Goal: Task Accomplishment & Management: Manage account settings

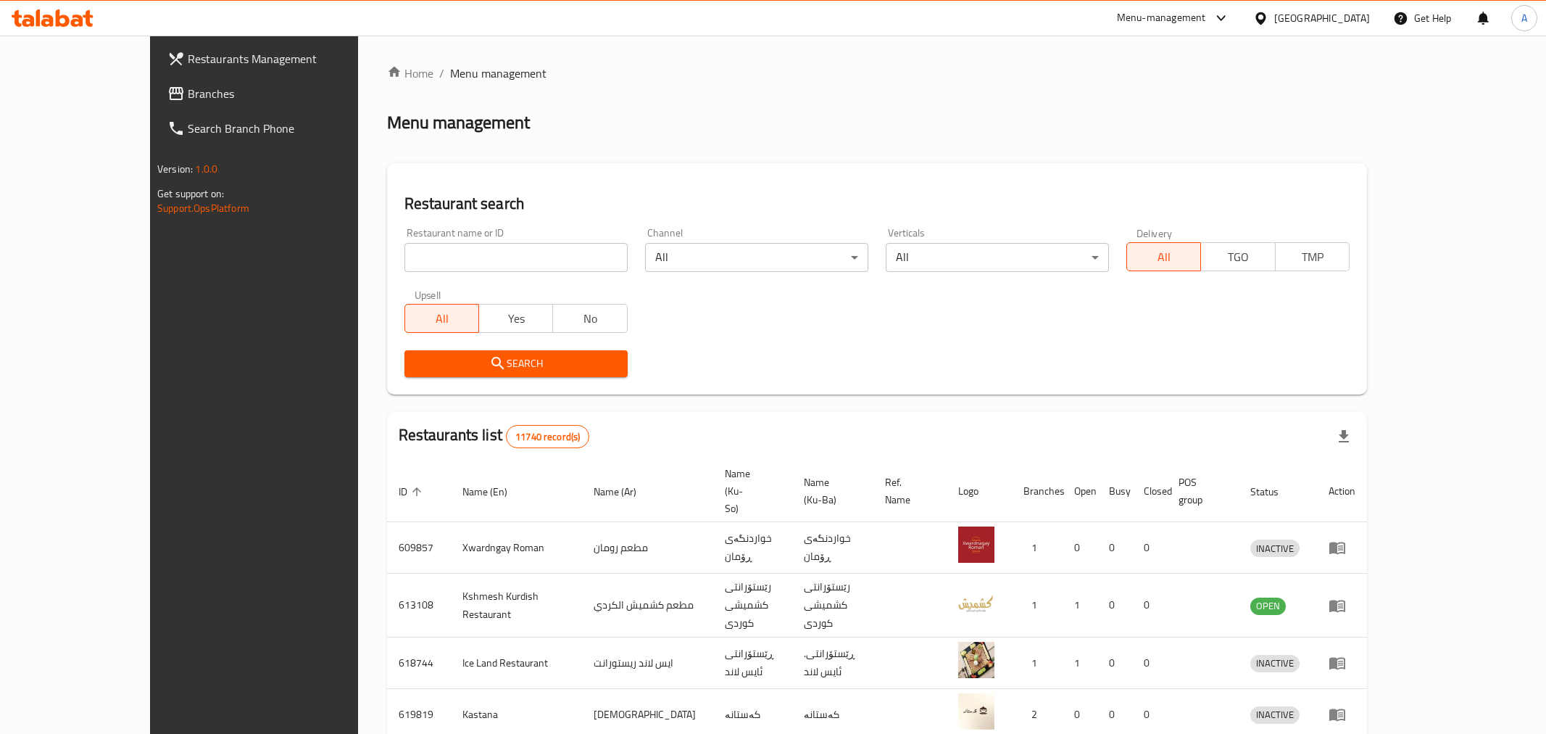
click at [371, 252] on div at bounding box center [773, 367] width 1546 height 734
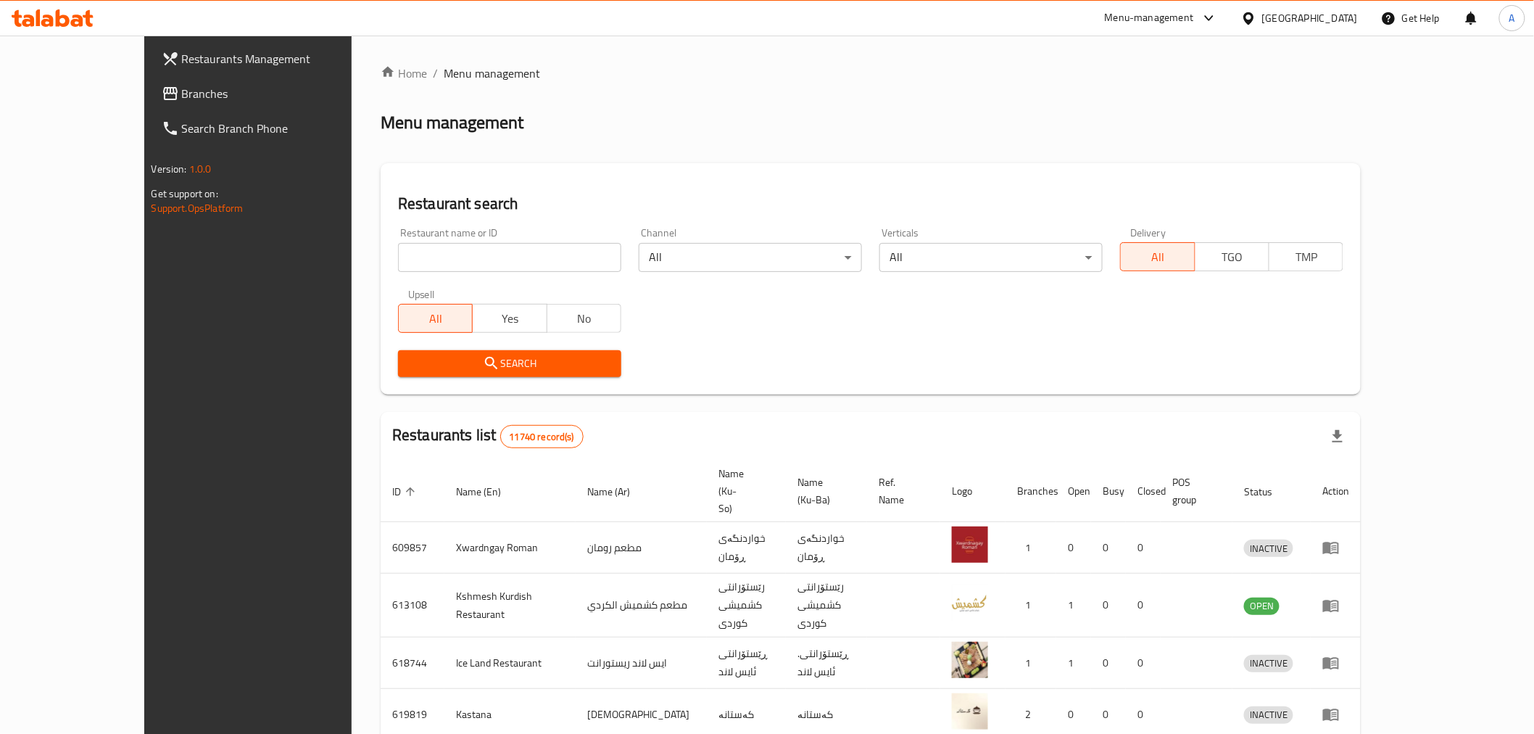
click at [398, 257] on input "search" at bounding box center [509, 257] width 223 height 29
paste input "686073"
type input "686073"
click button "Search" at bounding box center [509, 363] width 223 height 27
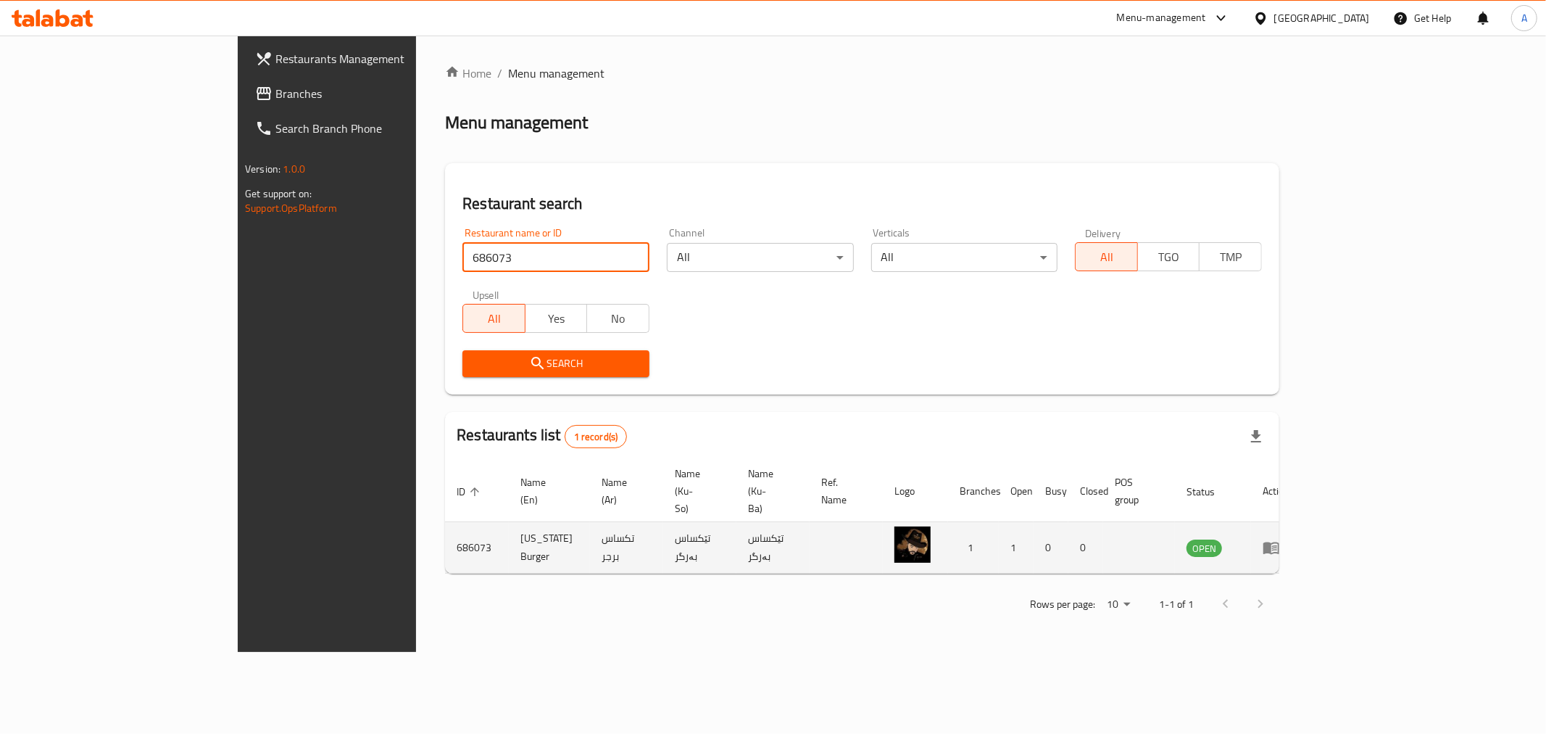
click at [1280, 539] on icon "enhanced table" at bounding box center [1271, 547] width 17 height 17
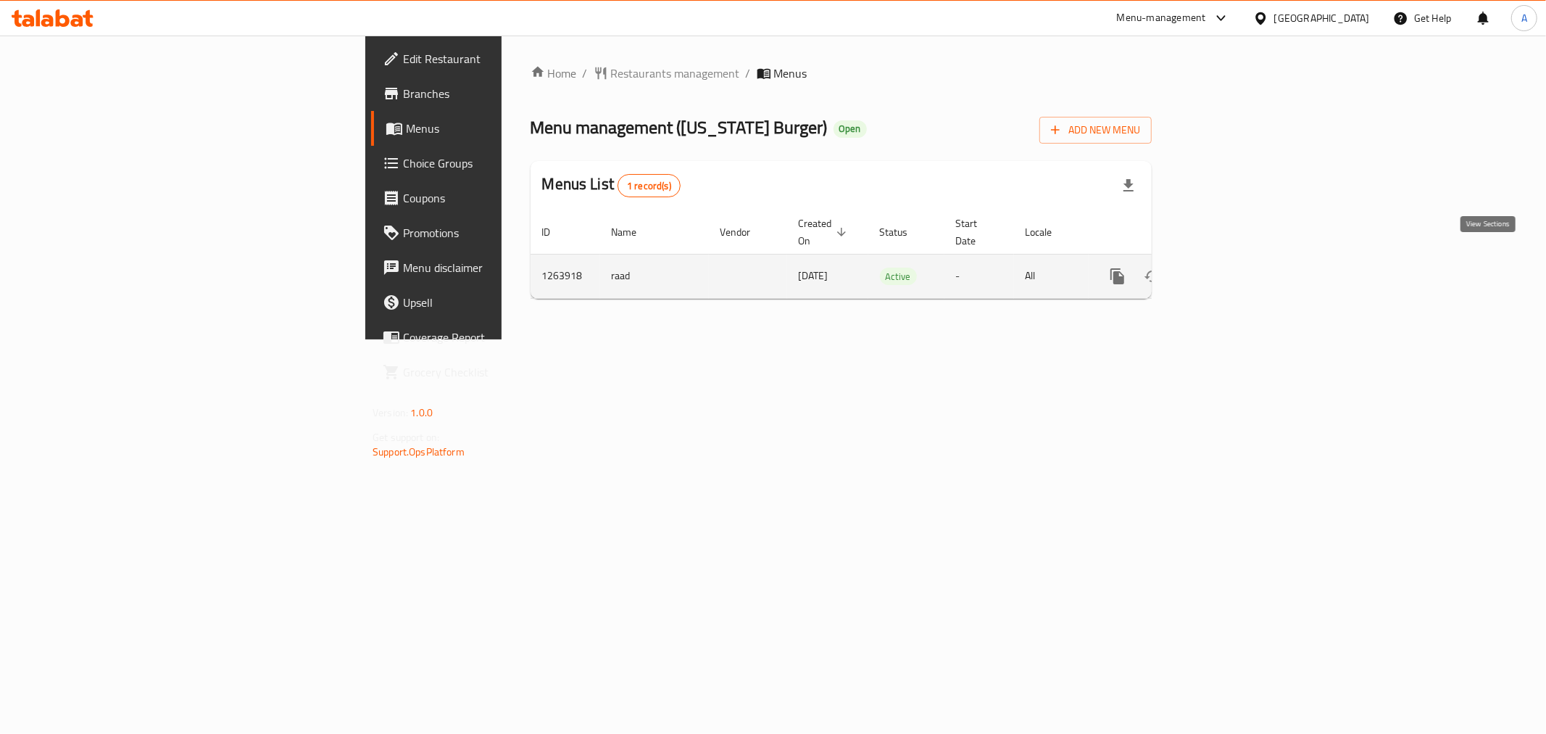
click at [1231, 267] on icon "enhanced table" at bounding box center [1221, 275] width 17 height 17
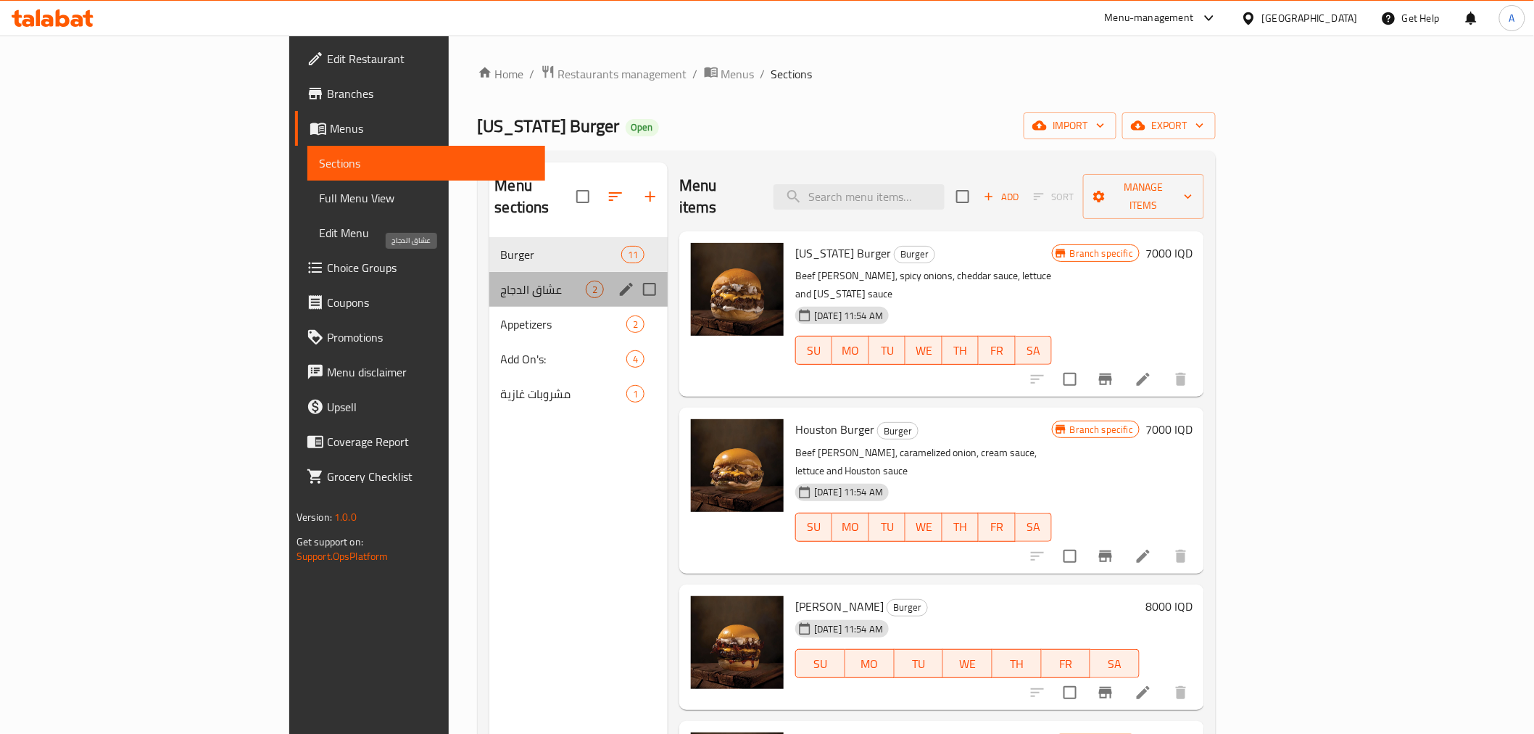
click at [501, 281] on span "عشاق الدجاج" at bounding box center [544, 289] width 86 height 17
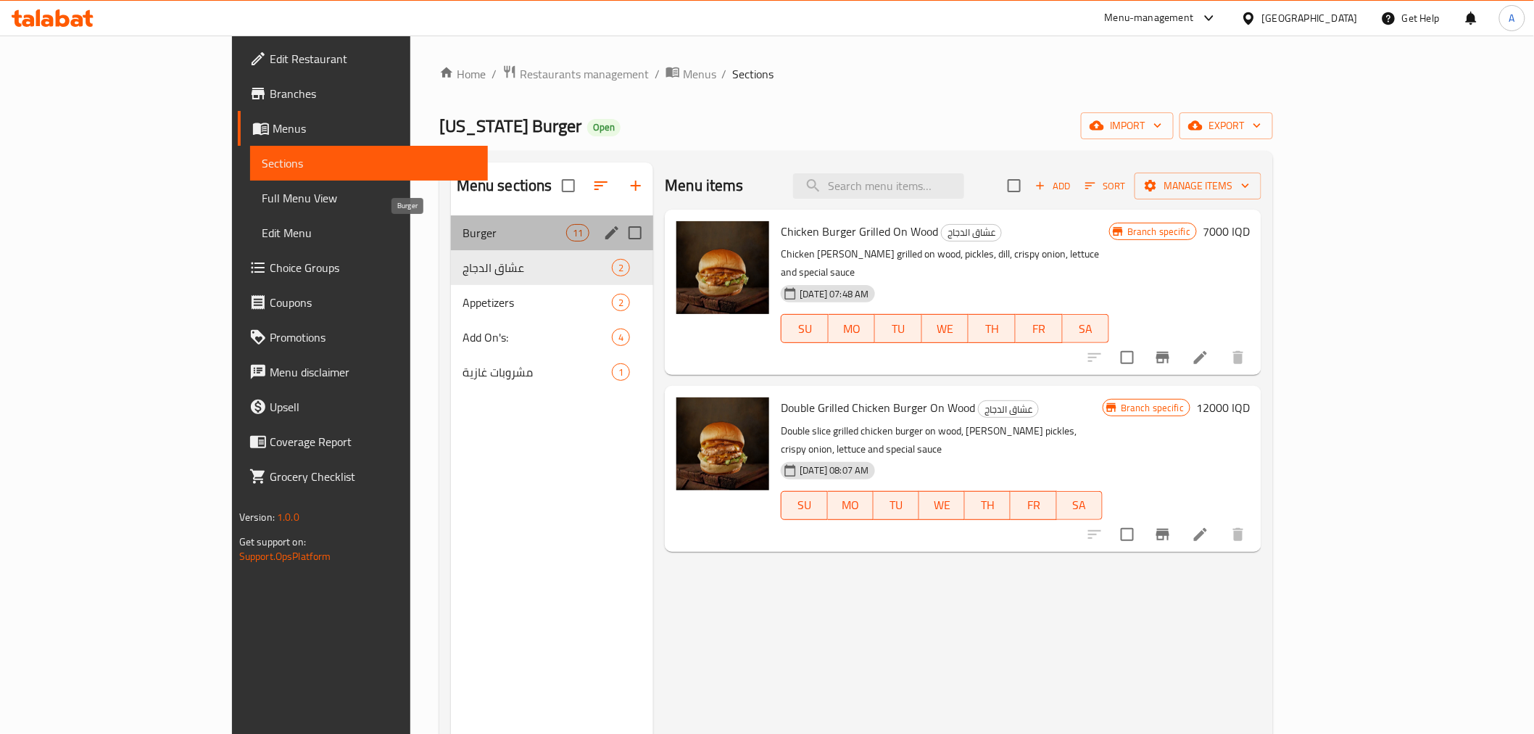
click at [462, 233] on span "Burger" at bounding box center [514, 232] width 104 height 17
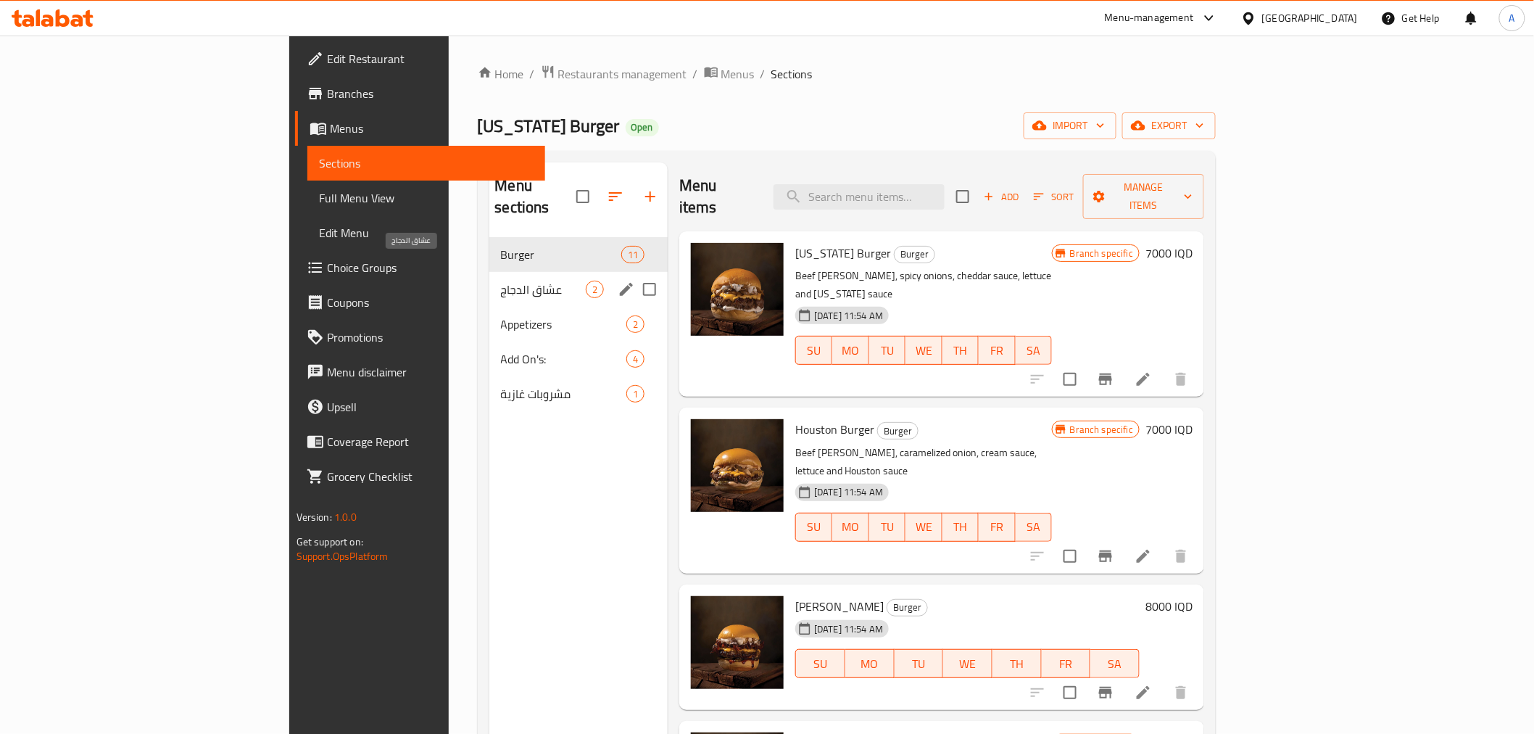
click at [501, 281] on span "عشاق الدجاج" at bounding box center [544, 289] width 86 height 17
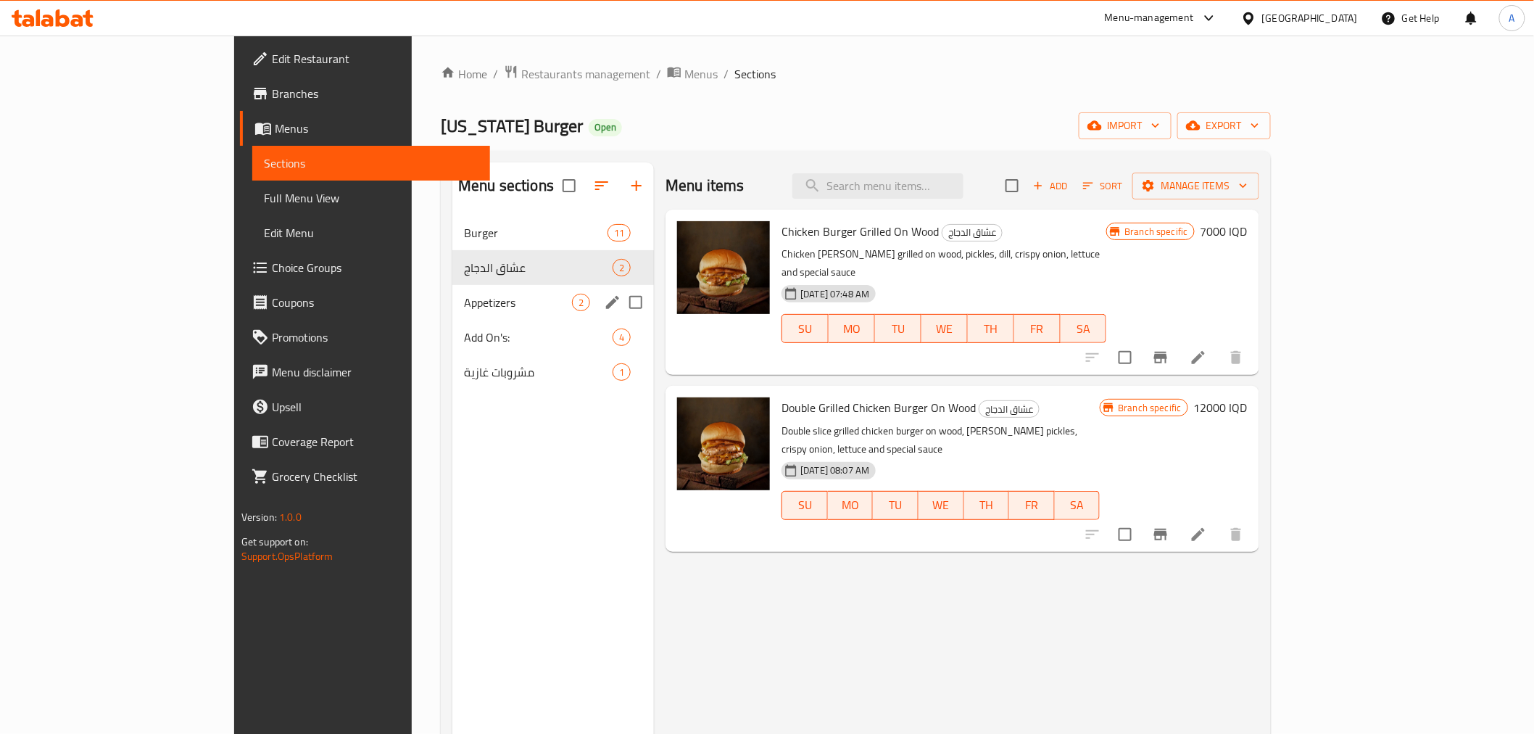
click at [464, 299] on span "Appetizers" at bounding box center [518, 302] width 108 height 17
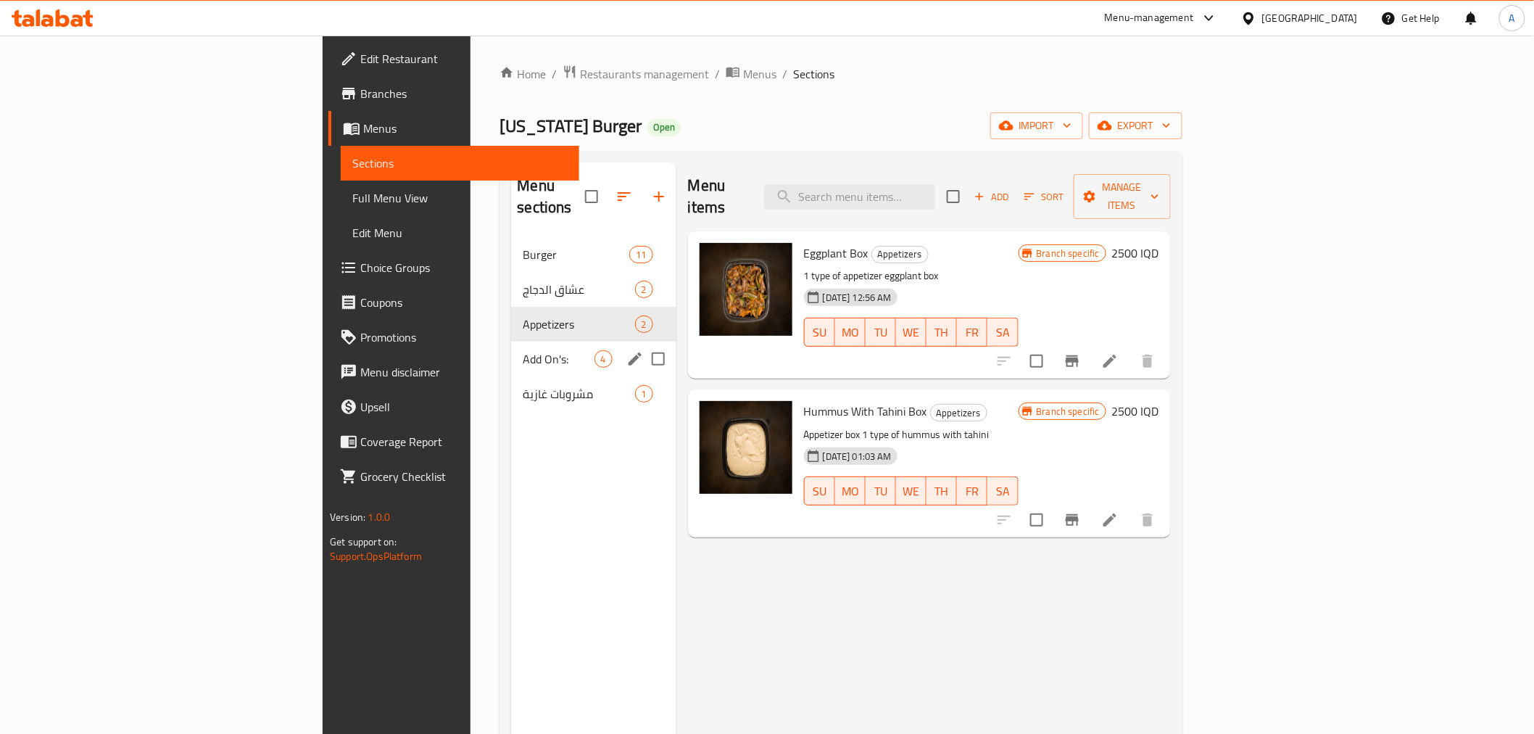
click at [511, 341] on div "Add On's: 4" at bounding box center [593, 358] width 165 height 35
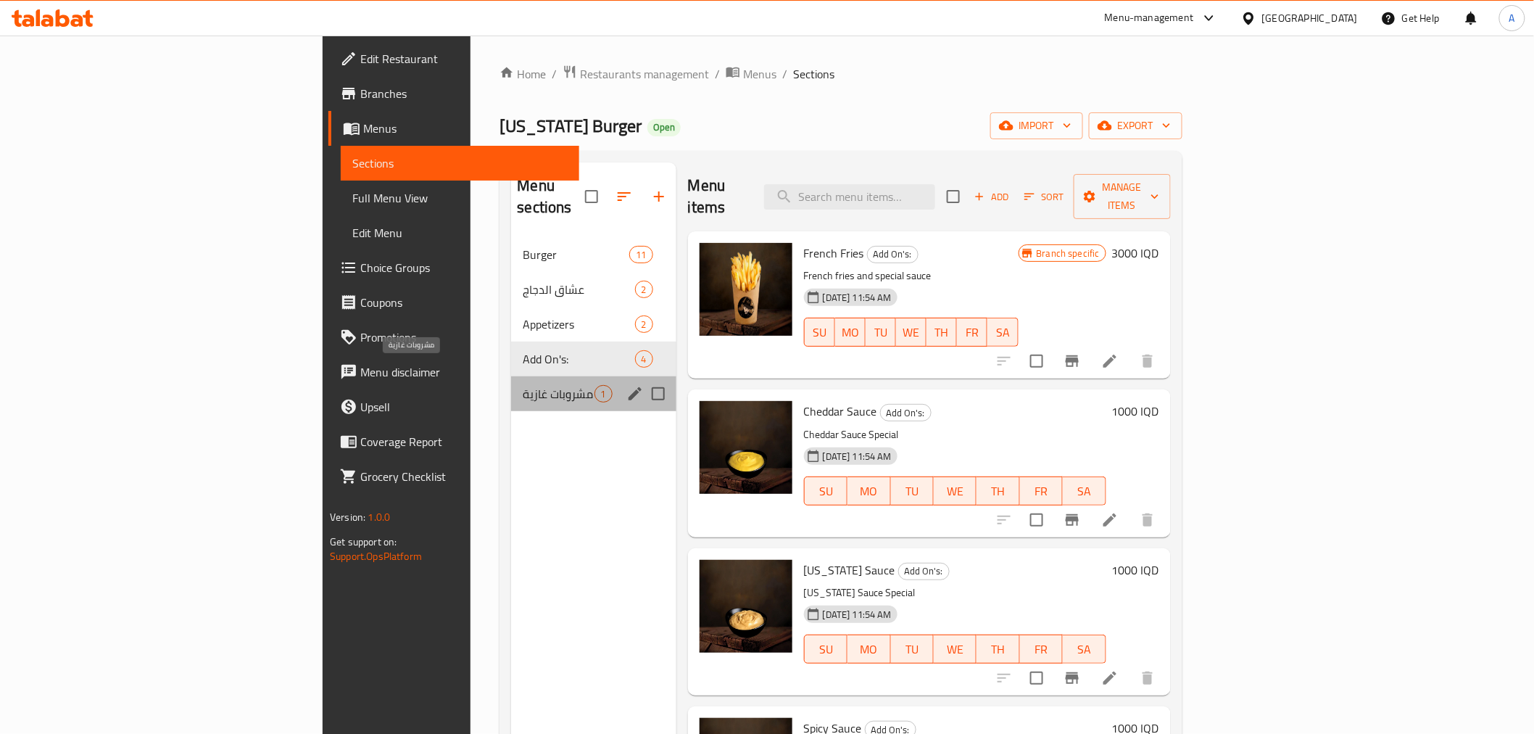
click at [523, 385] on span "مشروبات غازية" at bounding box center [558, 393] width 71 height 17
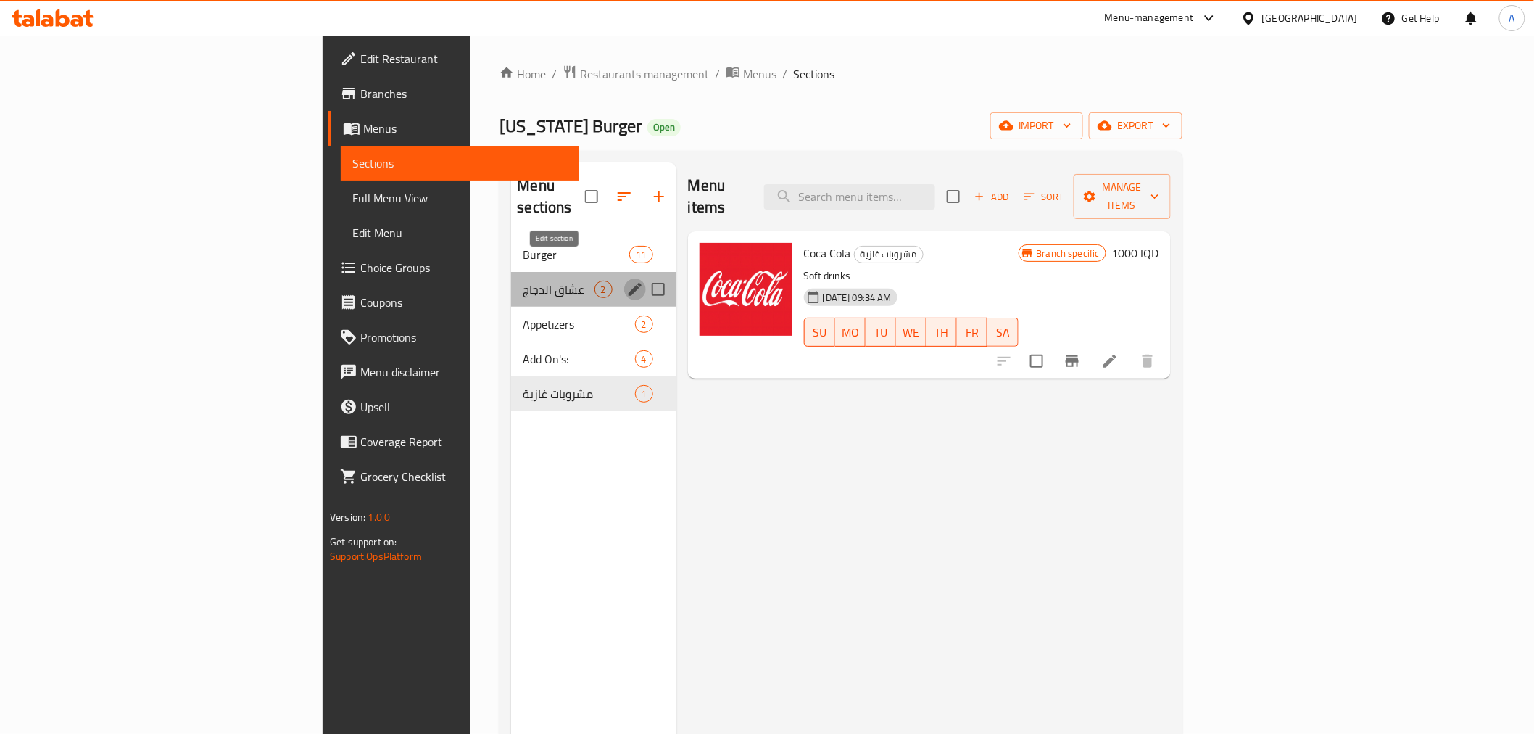
click at [626, 281] on icon "edit" at bounding box center [634, 289] width 17 height 17
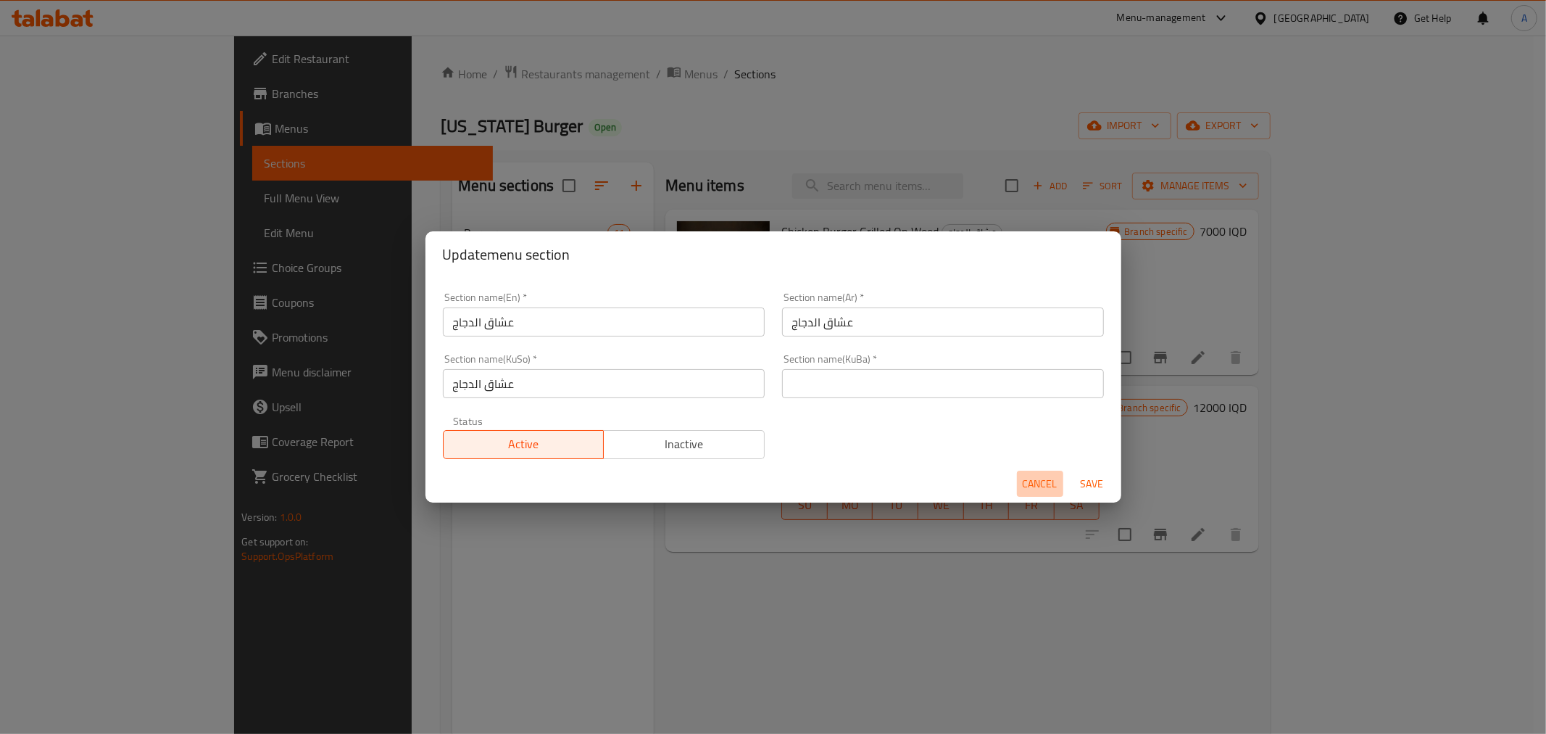
click at [1025, 486] on span "Cancel" at bounding box center [1040, 484] width 35 height 18
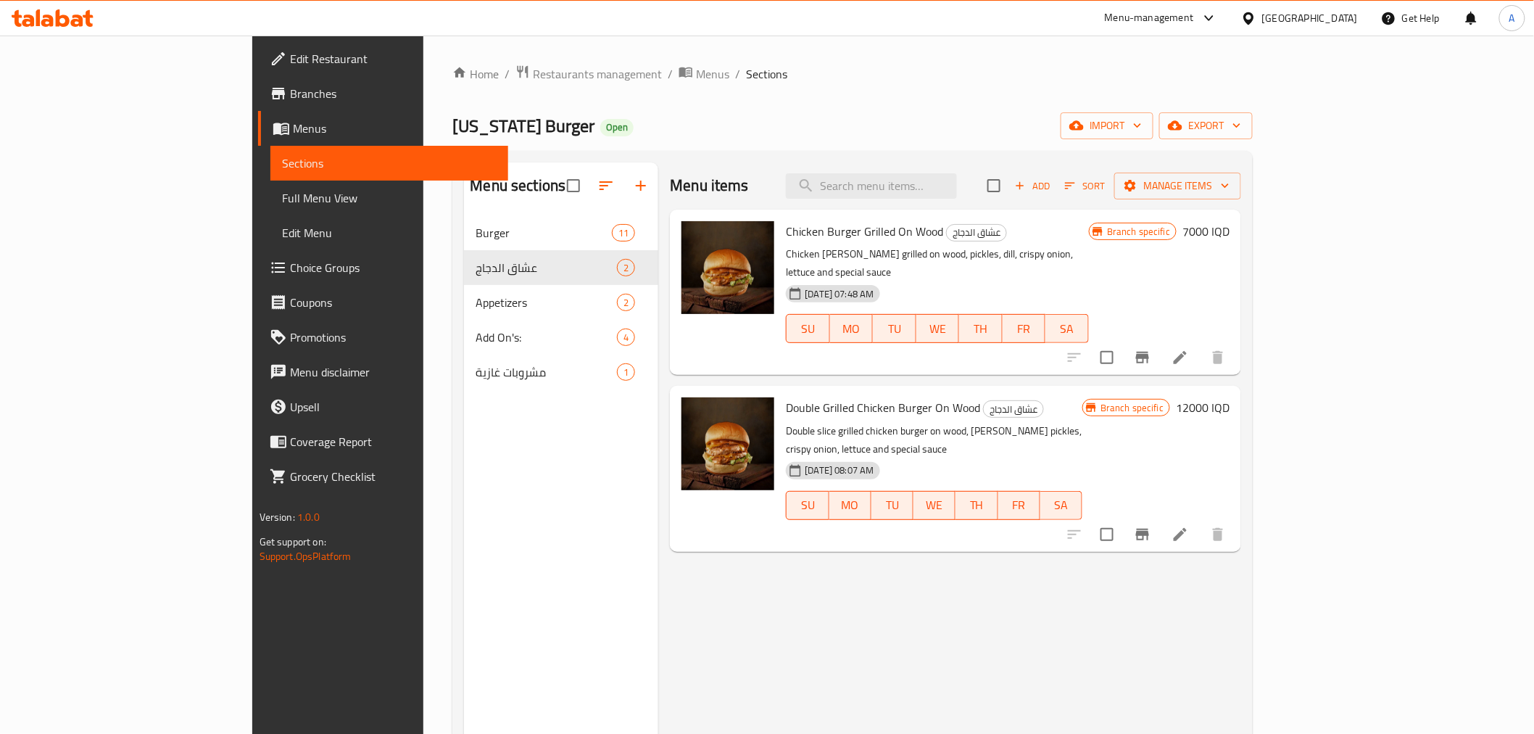
click at [554, 138] on div "[US_STATE] Burger Open import export" at bounding box center [852, 125] width 800 height 27
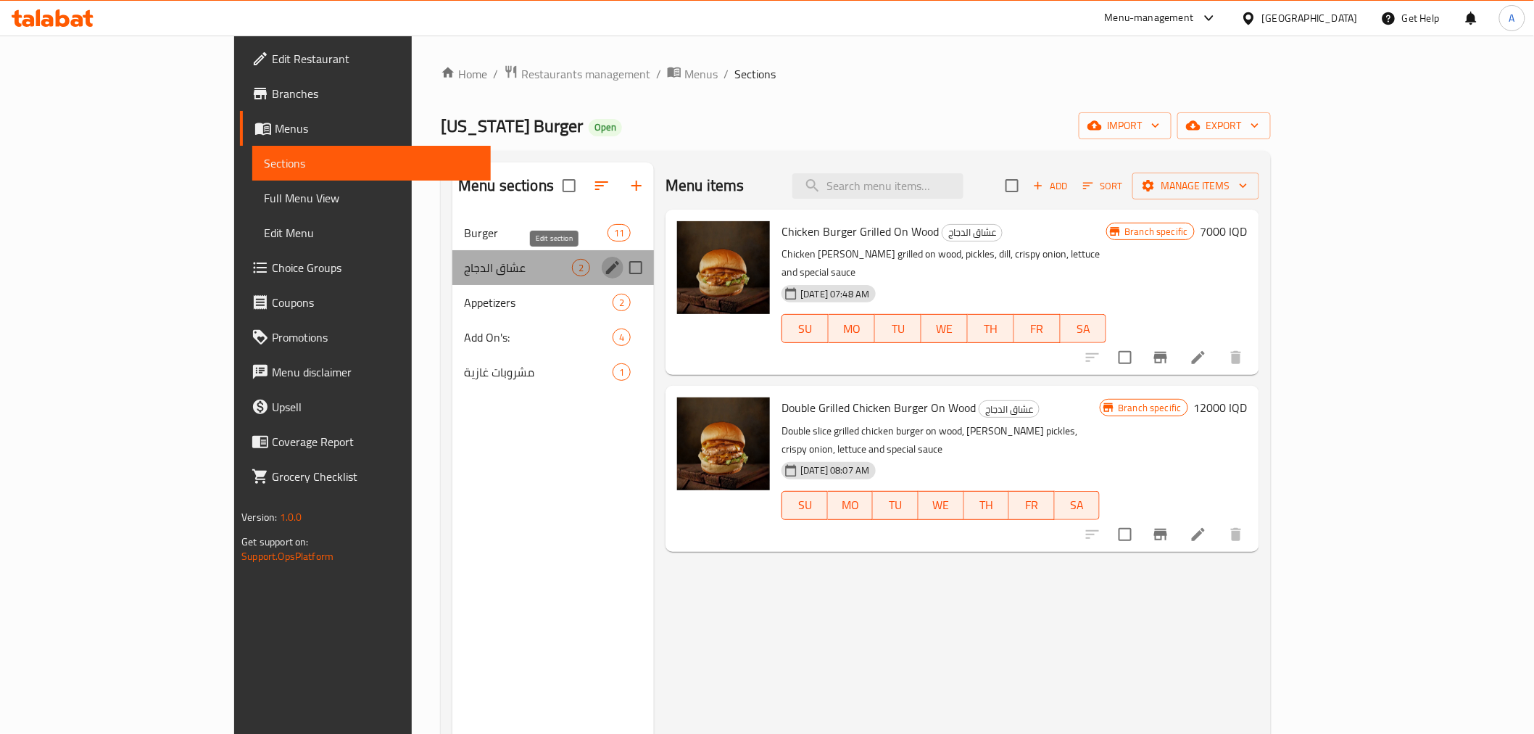
click at [604, 267] on icon "edit" at bounding box center [612, 267] width 17 height 17
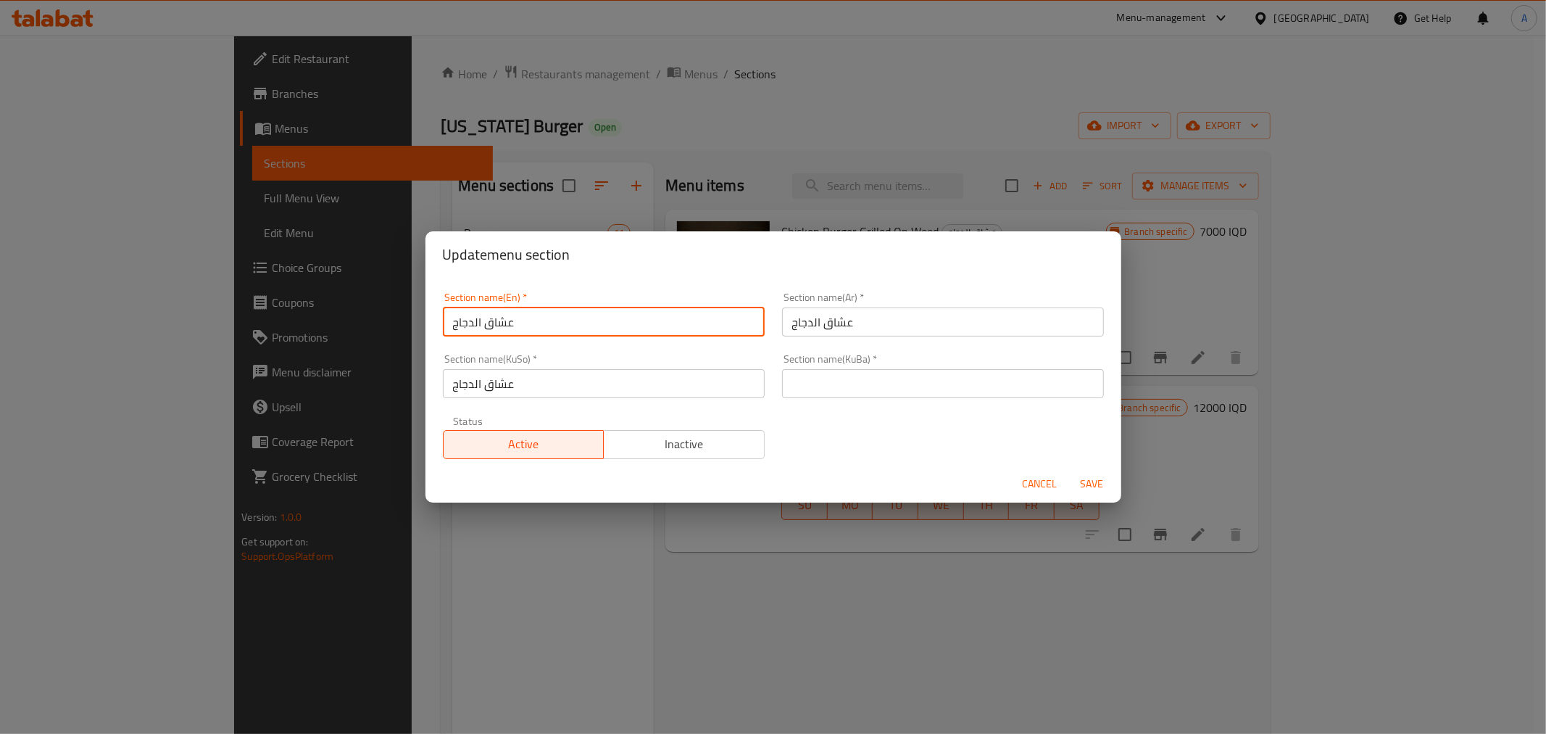
click at [494, 312] on input "عشاق الدجاج" at bounding box center [604, 321] width 322 height 29
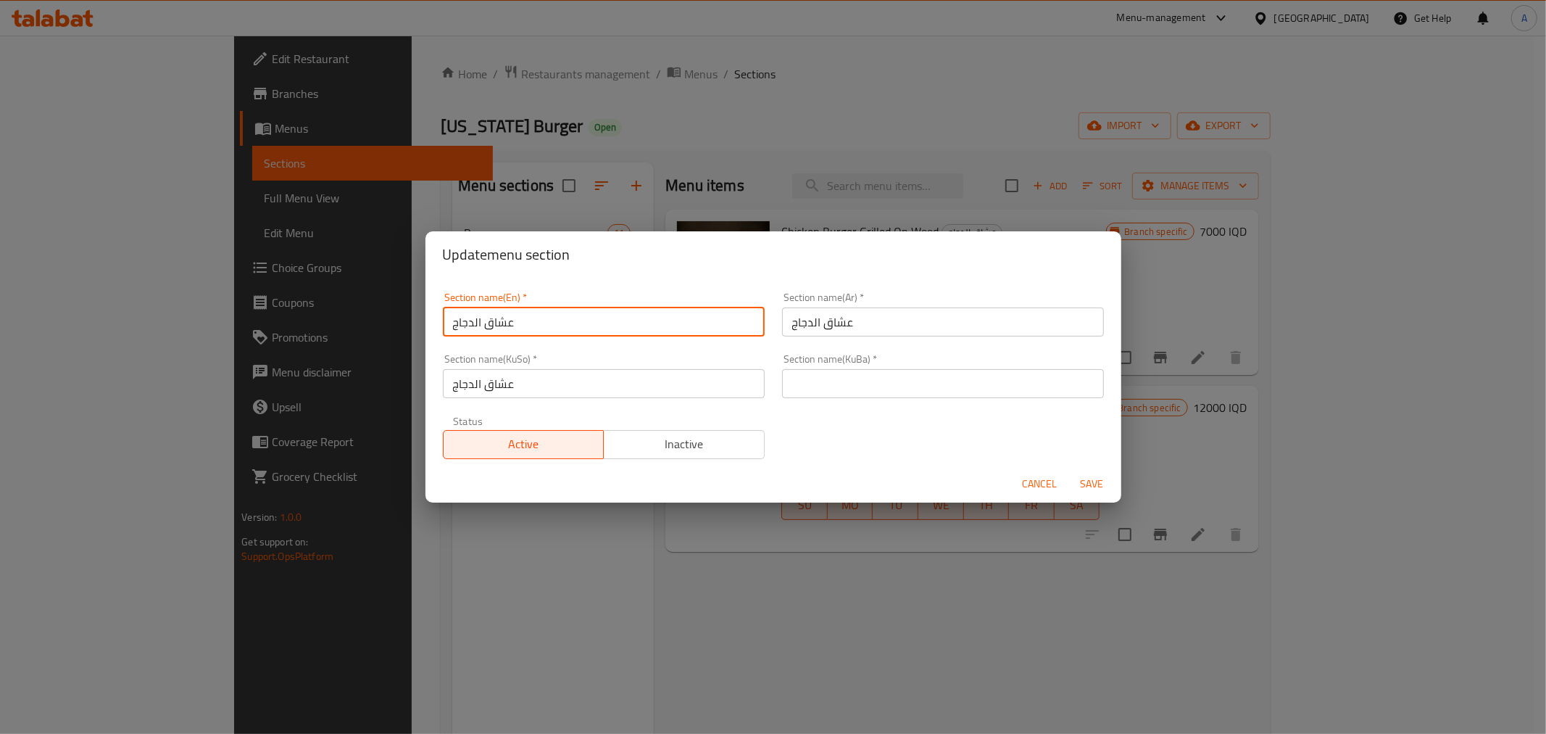
type input "}"
type input "C"
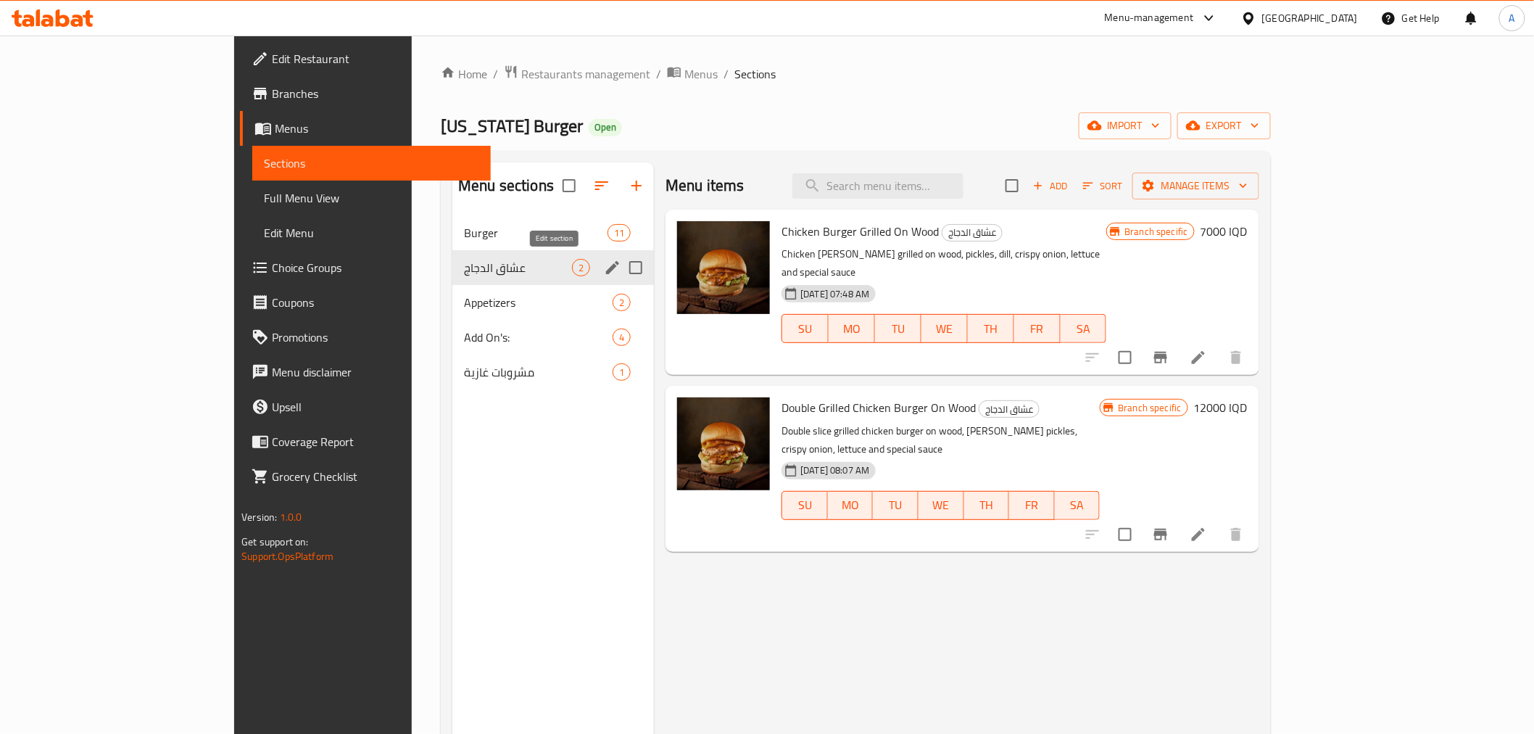
click at [606, 262] on icon "edit" at bounding box center [612, 267] width 13 height 13
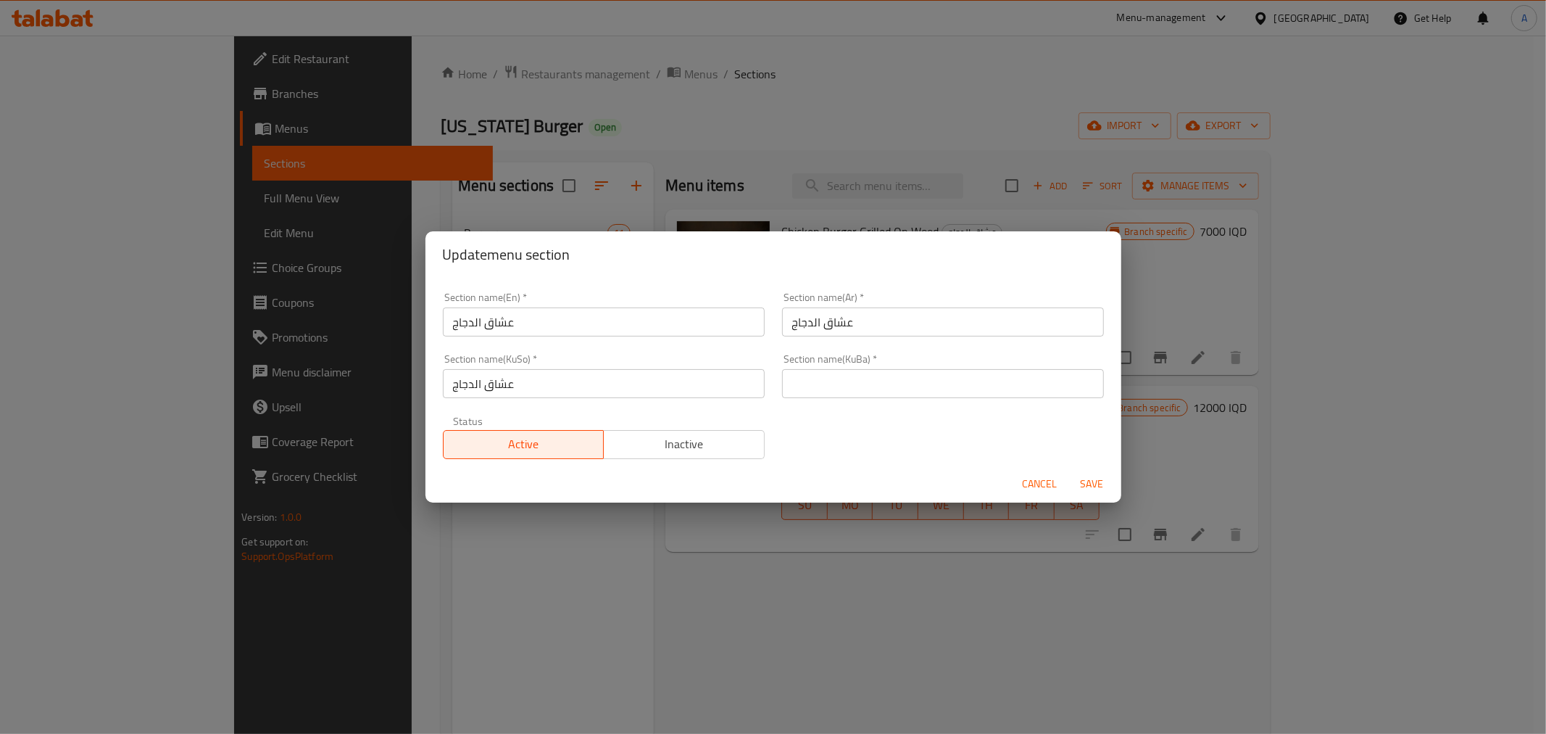
click at [672, 330] on input "عشاق الدجاج" at bounding box center [604, 321] width 322 height 29
click at [1023, 442] on div "Section name(En)   * عشاق الدجاج Section name(En) * Section name(Ar)   * عشاق ا…" at bounding box center [773, 375] width 678 height 184
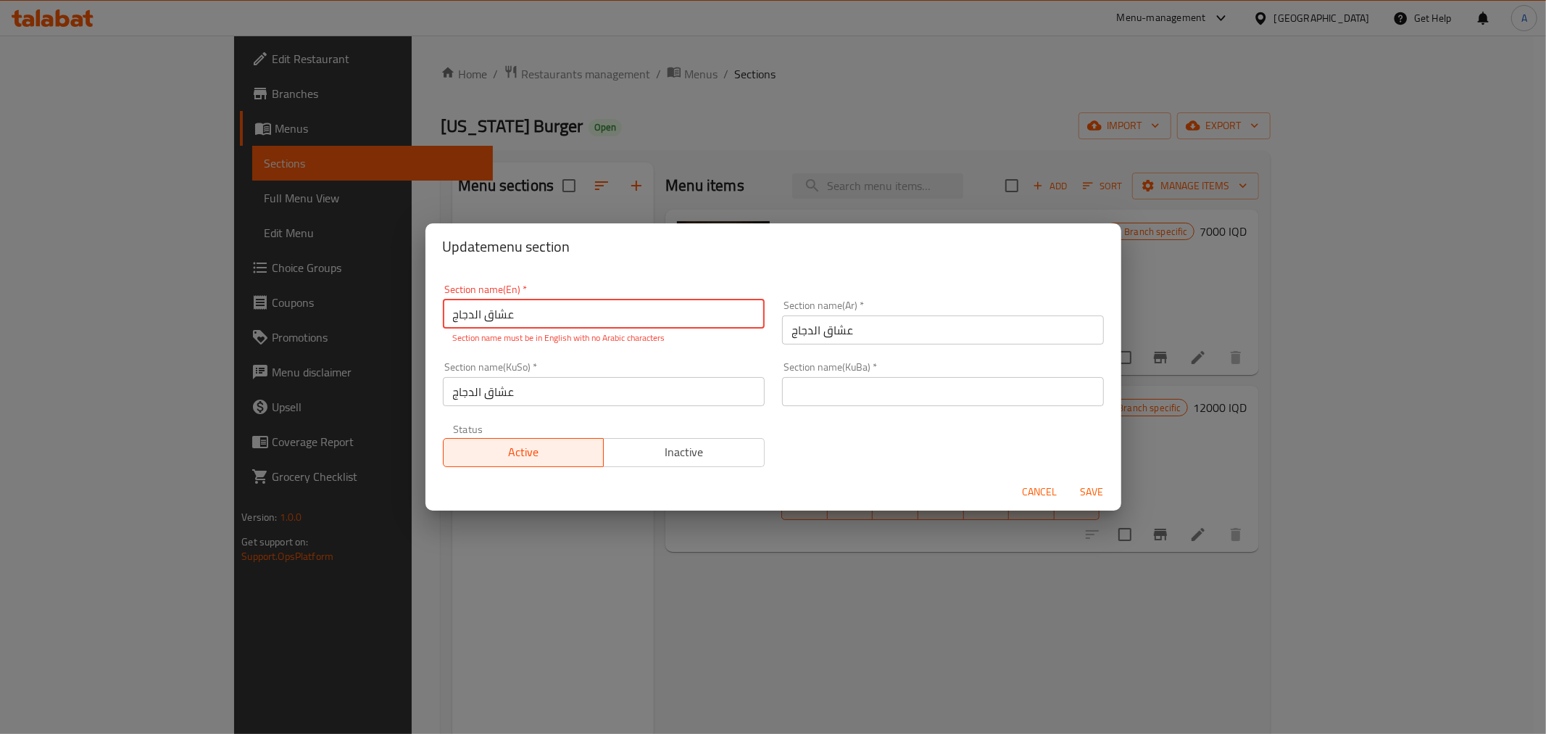
click at [582, 320] on input "عشاق الدجاج" at bounding box center [604, 313] width 322 height 29
type input "Chicken"
click at [1089, 483] on span "Save" at bounding box center [1092, 492] width 35 height 18
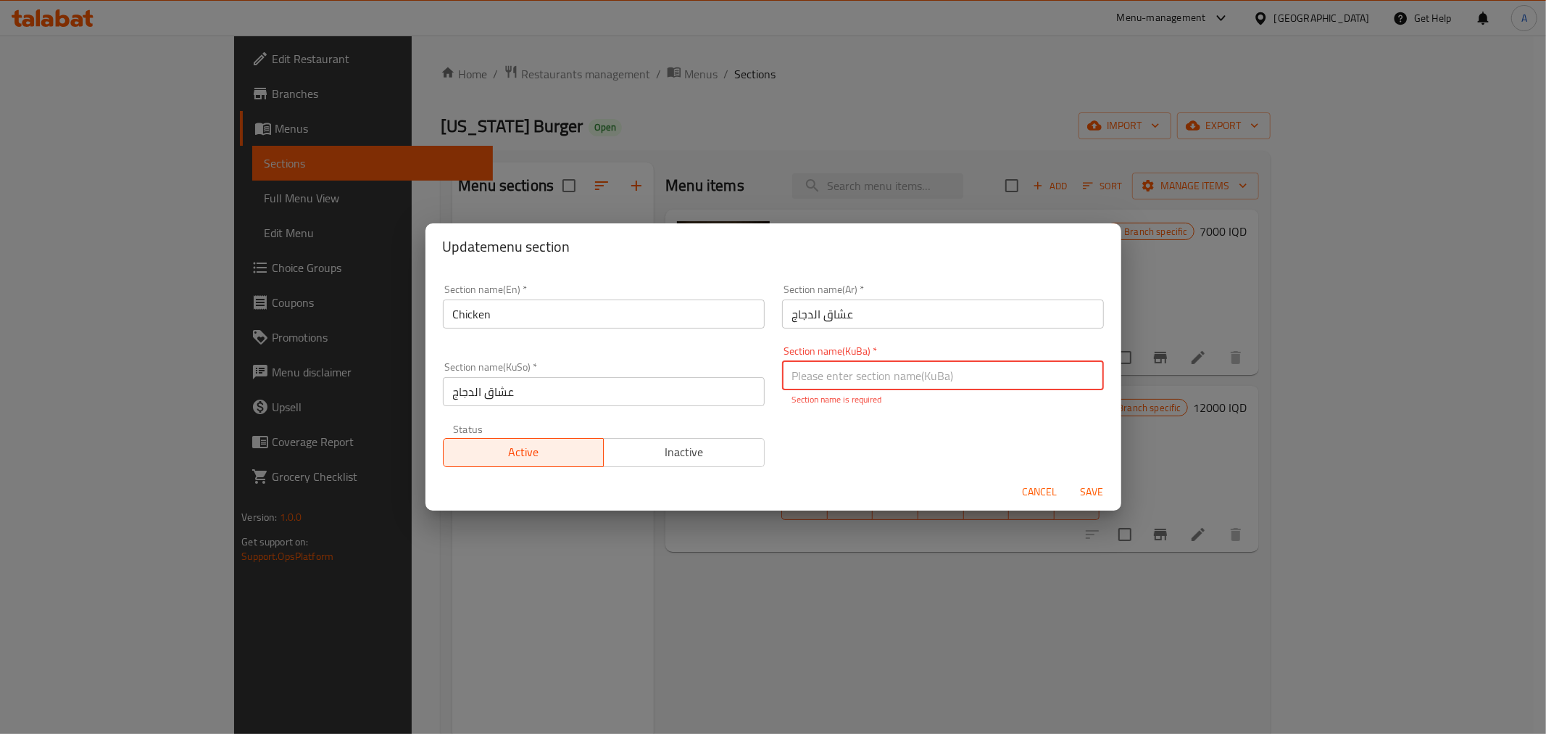
click at [1089, 483] on span "Save" at bounding box center [1092, 492] width 35 height 18
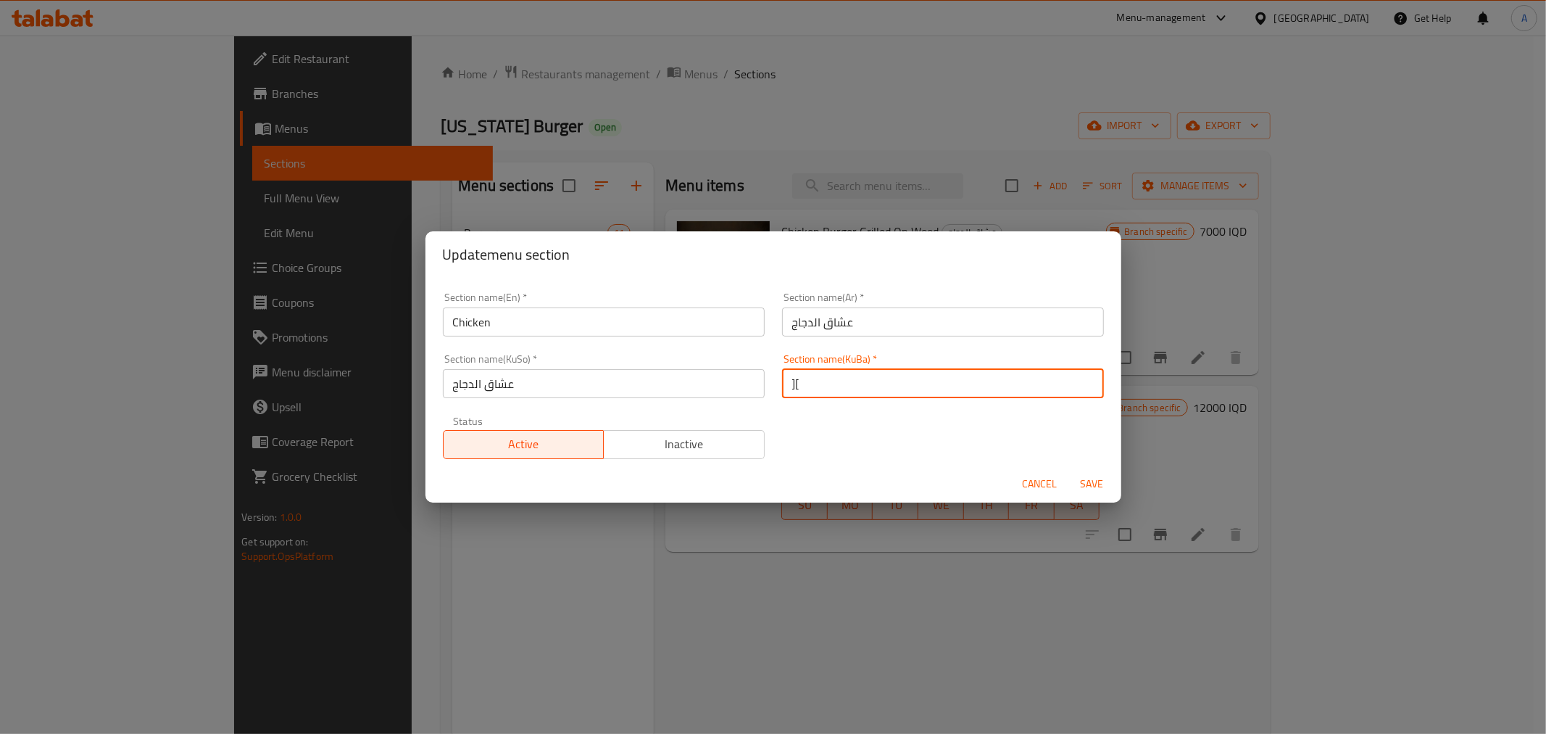
type input "]"
type input "دجاج"
click at [1089, 483] on span "Save" at bounding box center [1092, 484] width 35 height 18
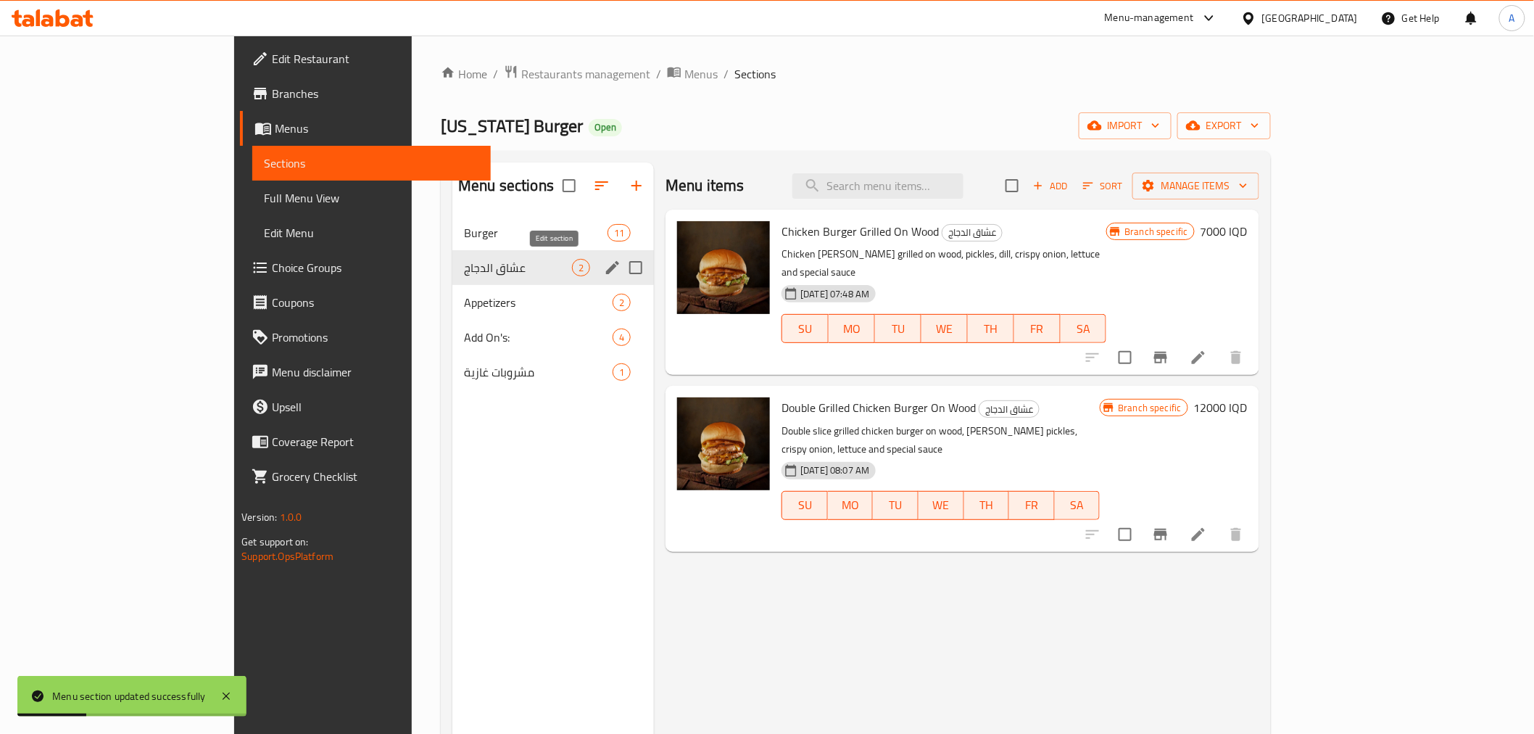
click at [604, 268] on icon "edit" at bounding box center [612, 267] width 17 height 17
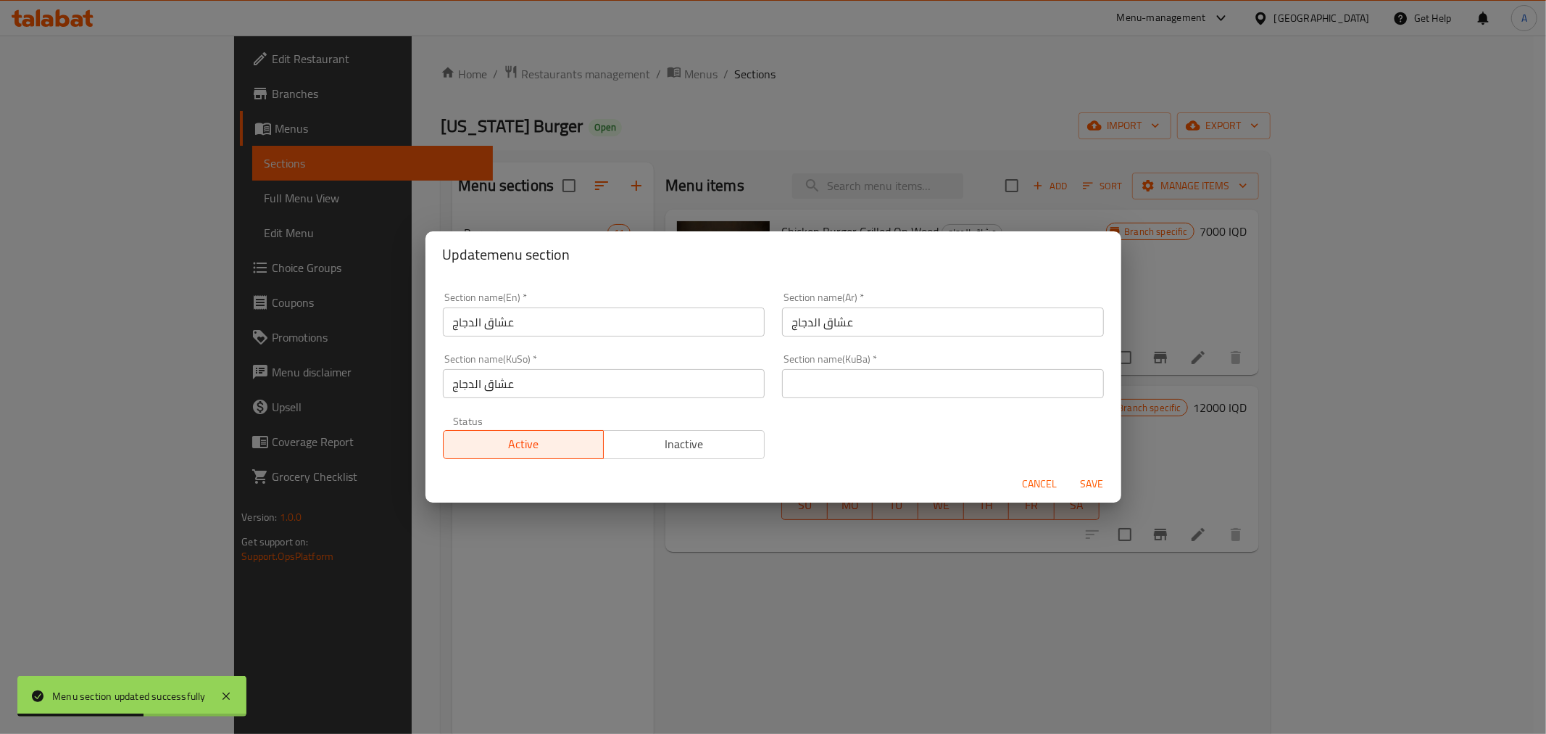
click at [1027, 475] on span "Cancel" at bounding box center [1040, 484] width 35 height 18
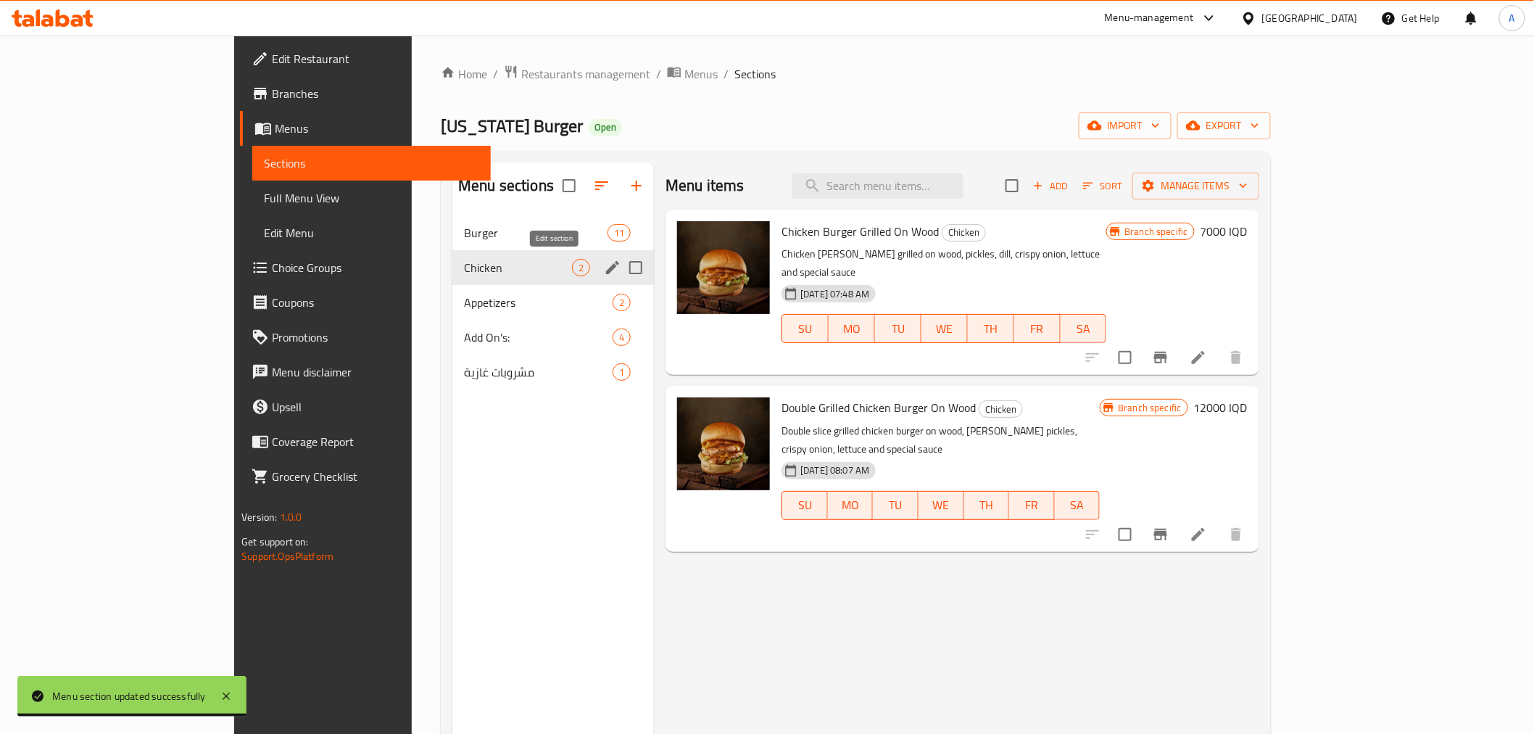
click at [604, 263] on icon "edit" at bounding box center [612, 267] width 17 height 17
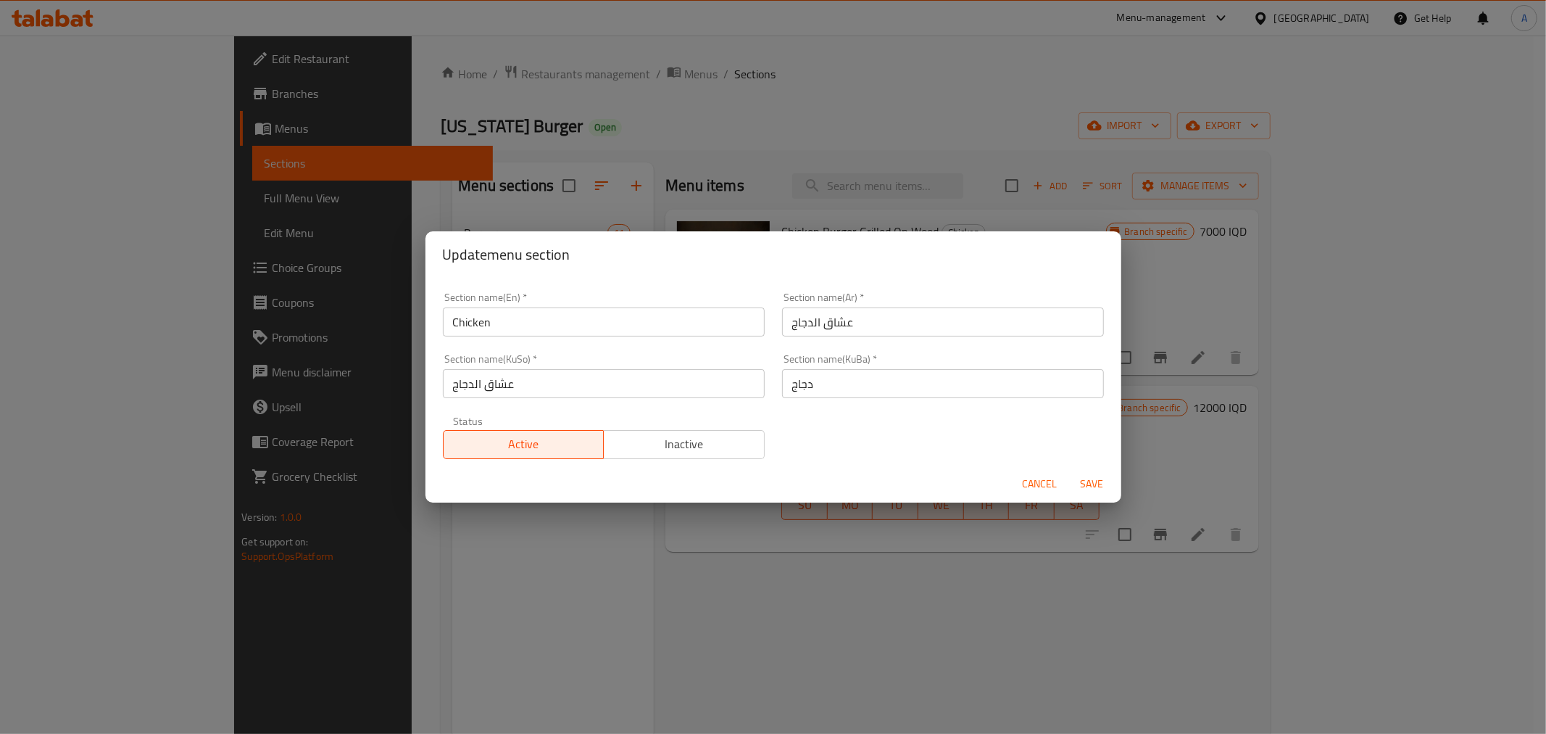
click at [857, 332] on input "عشاق الدجاج" at bounding box center [943, 321] width 322 height 29
click at [819, 327] on input "عشاق الدجاج" at bounding box center [943, 321] width 322 height 29
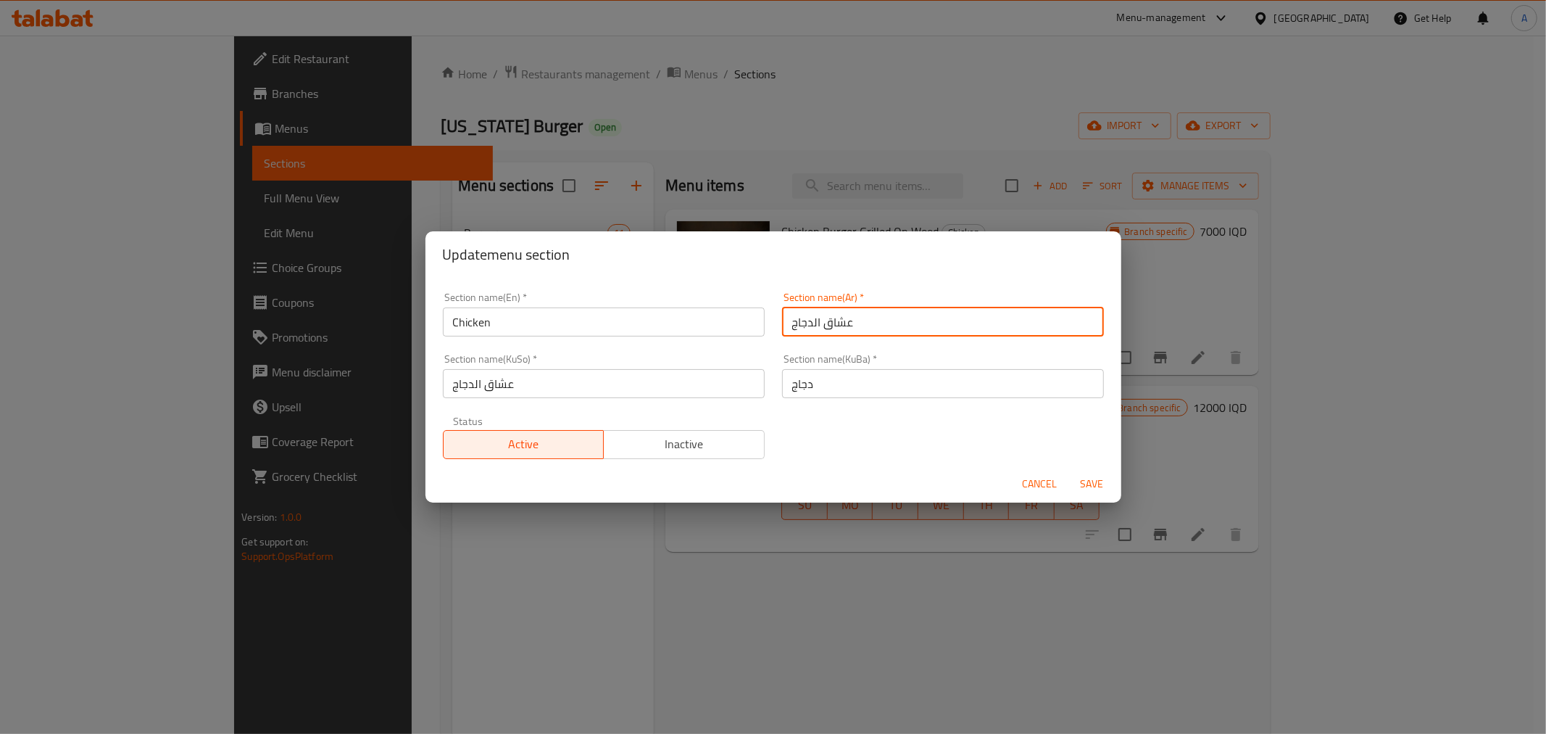
click at [823, 327] on input "عشاق الدجاج" at bounding box center [943, 321] width 322 height 29
type input "الدجاج"
click at [496, 388] on input "عشاق الدجاج" at bounding box center [604, 383] width 322 height 29
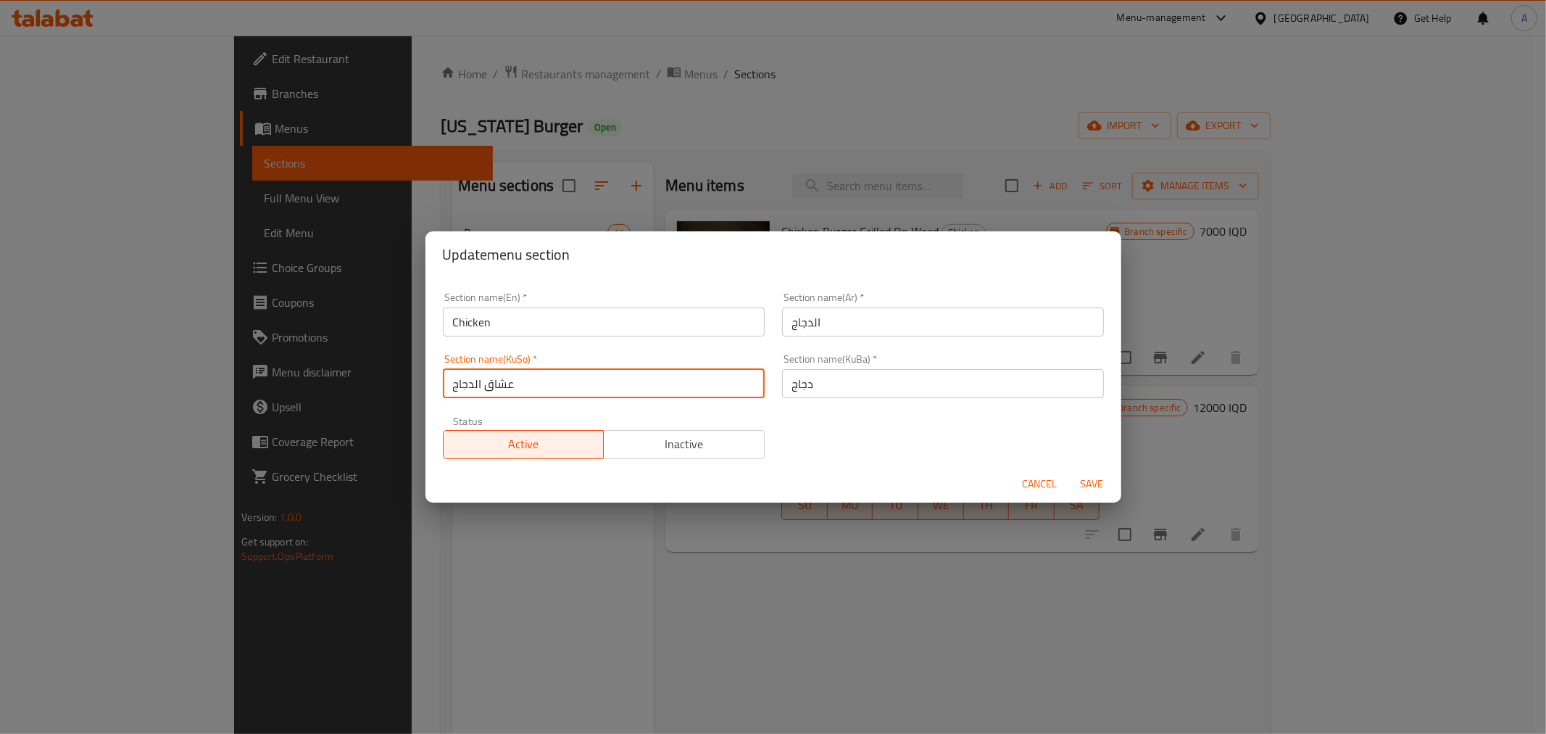
click at [496, 388] on input "عشاق الدجاج" at bounding box center [604, 383] width 322 height 29
type input "الدجاج"
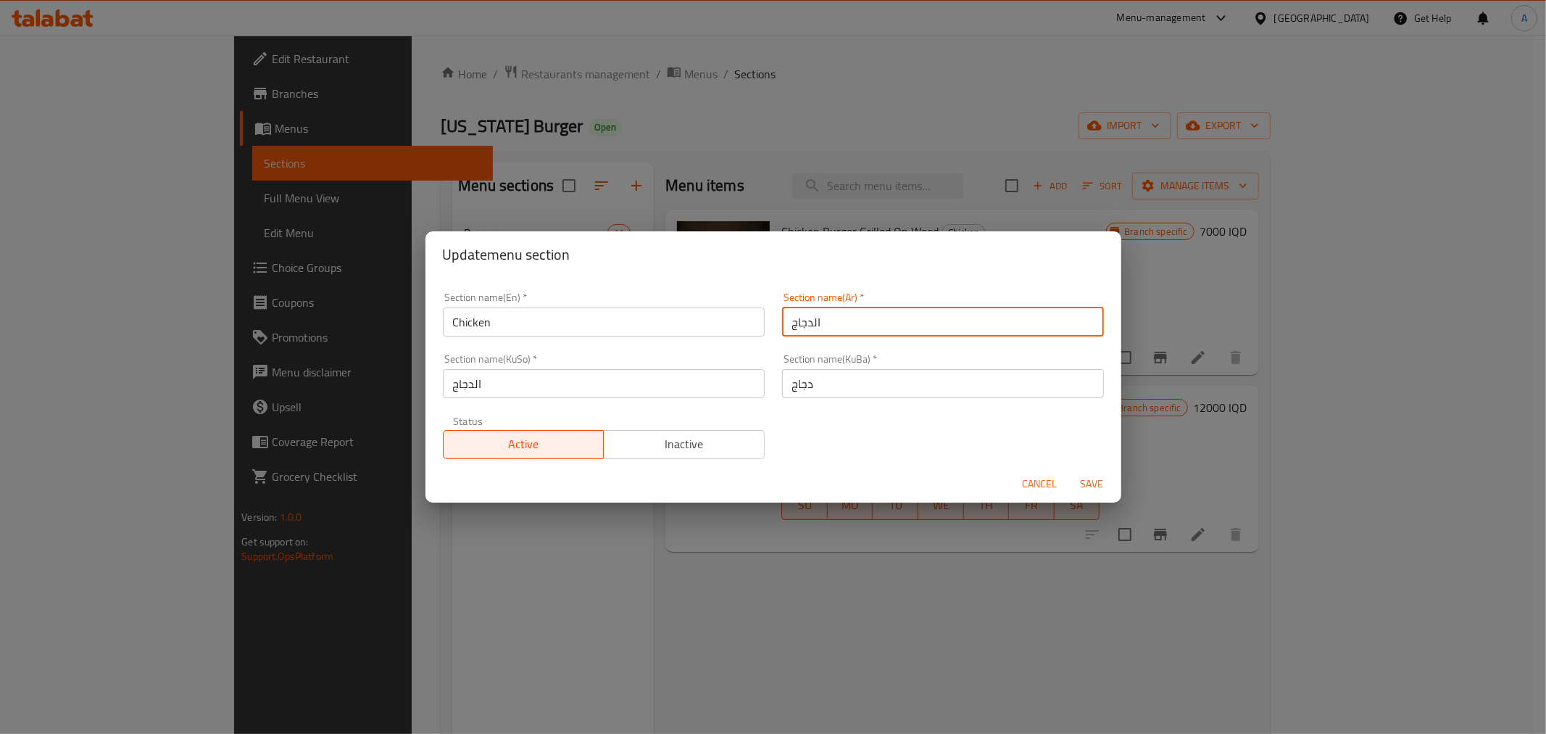
click at [813, 324] on input "الدجاج" at bounding box center [943, 321] width 322 height 29
type input "دجاج"
click at [1088, 489] on span "Save" at bounding box center [1092, 484] width 35 height 18
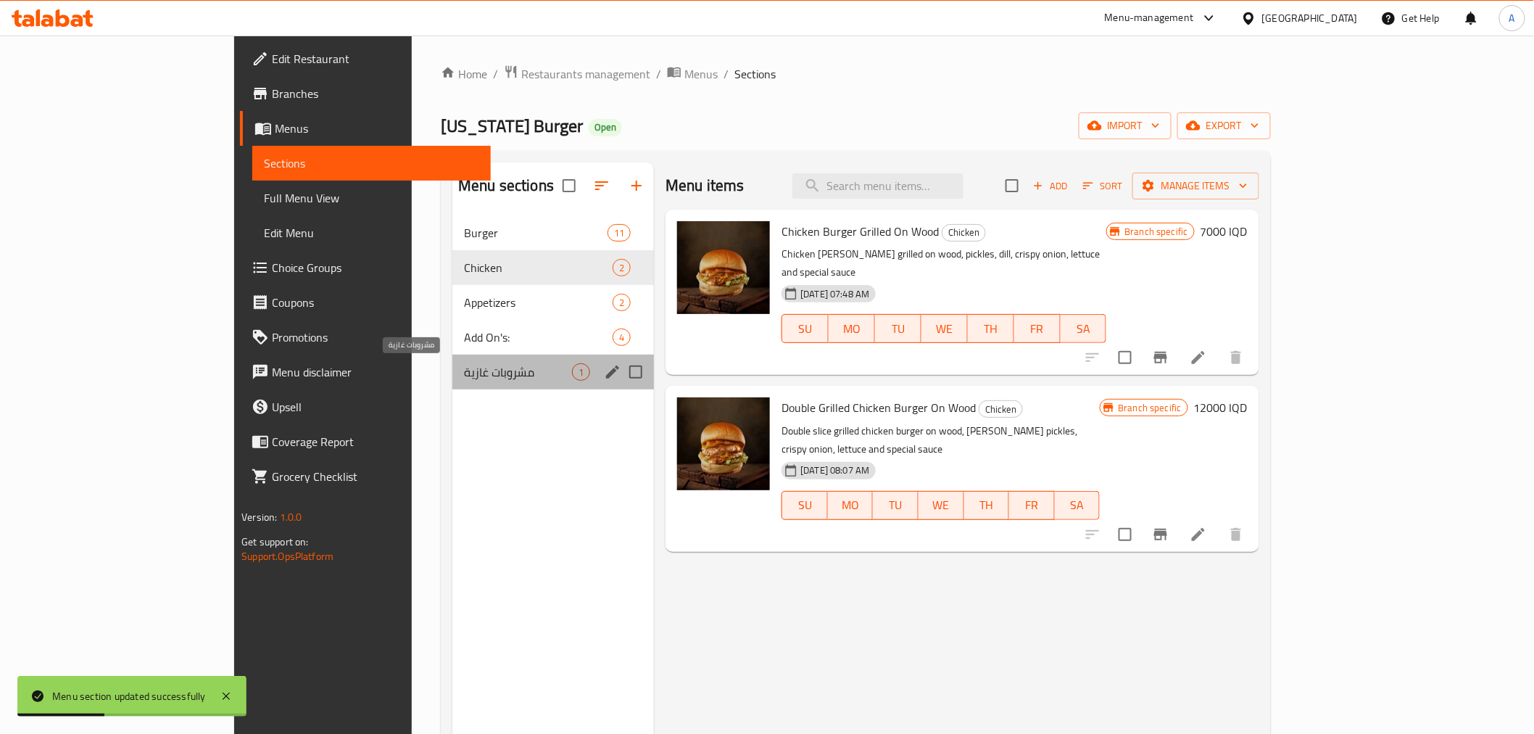
click at [464, 379] on span "مشروبات غازية" at bounding box center [518, 371] width 108 height 17
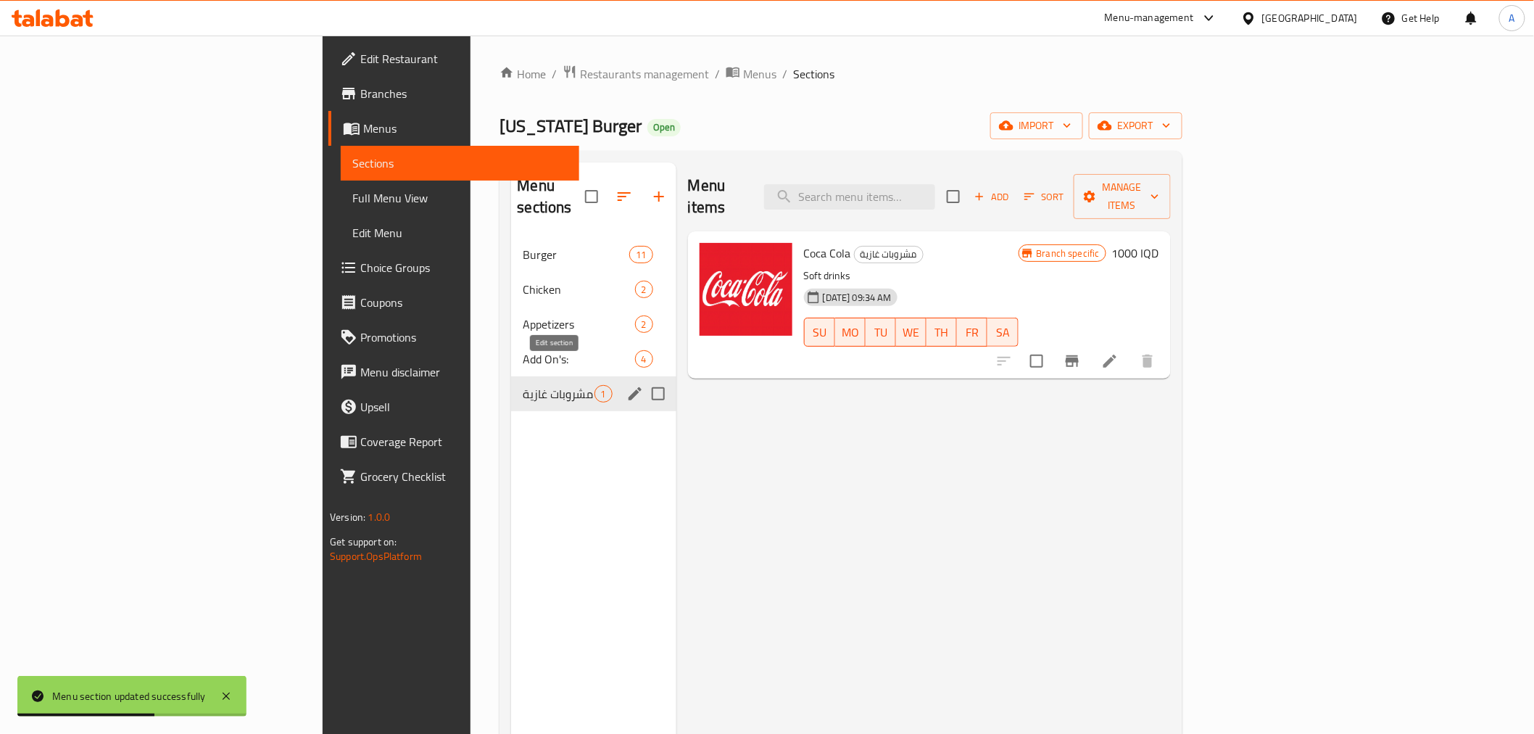
click at [626, 385] on icon "edit" at bounding box center [634, 393] width 17 height 17
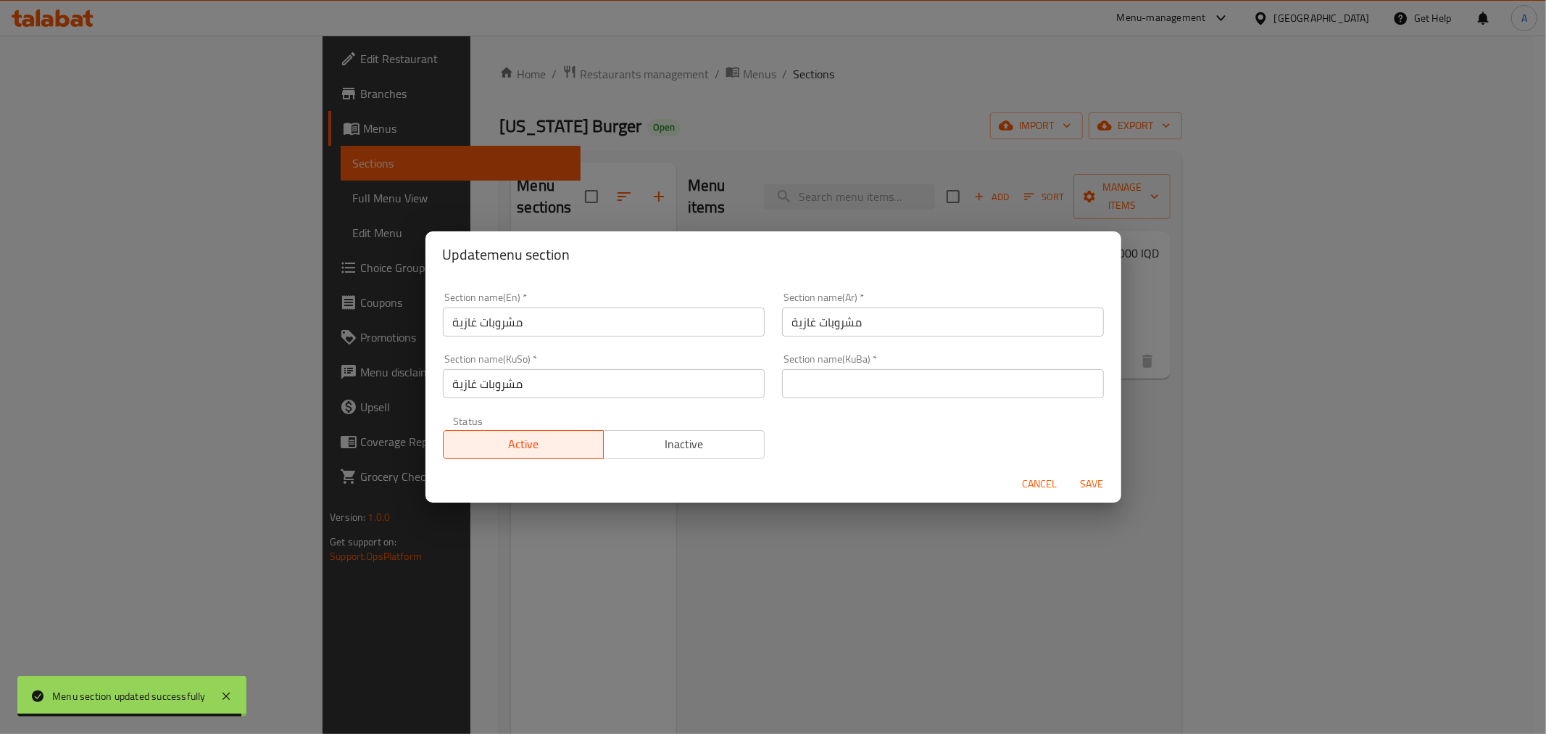
click at [610, 323] on input "مشروبات غازية" at bounding box center [604, 321] width 322 height 29
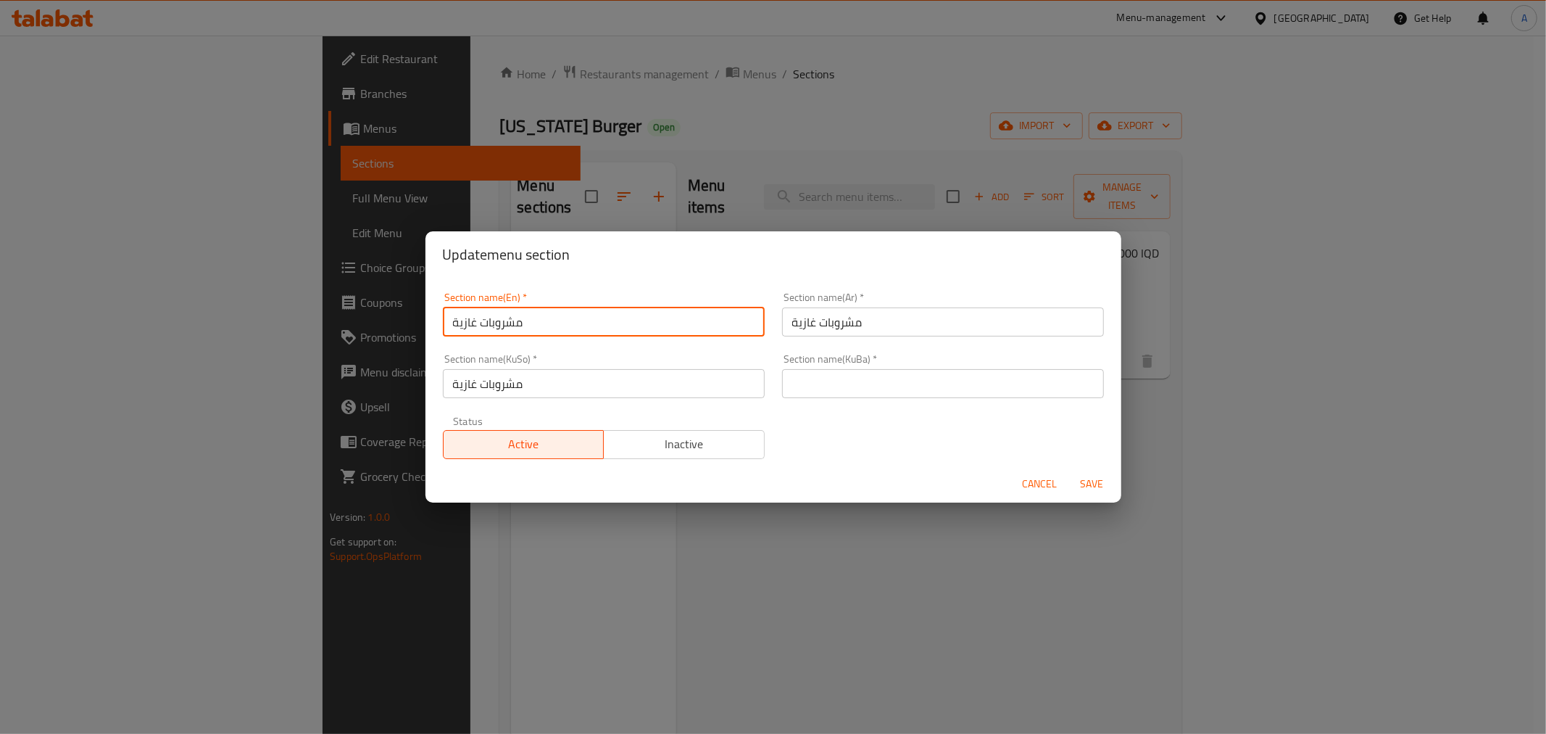
click at [610, 323] on input "مشروبات غازية" at bounding box center [604, 321] width 322 height 29
type input "ل"
type input "Beverages"
click at [1095, 481] on span "Save" at bounding box center [1092, 484] width 35 height 18
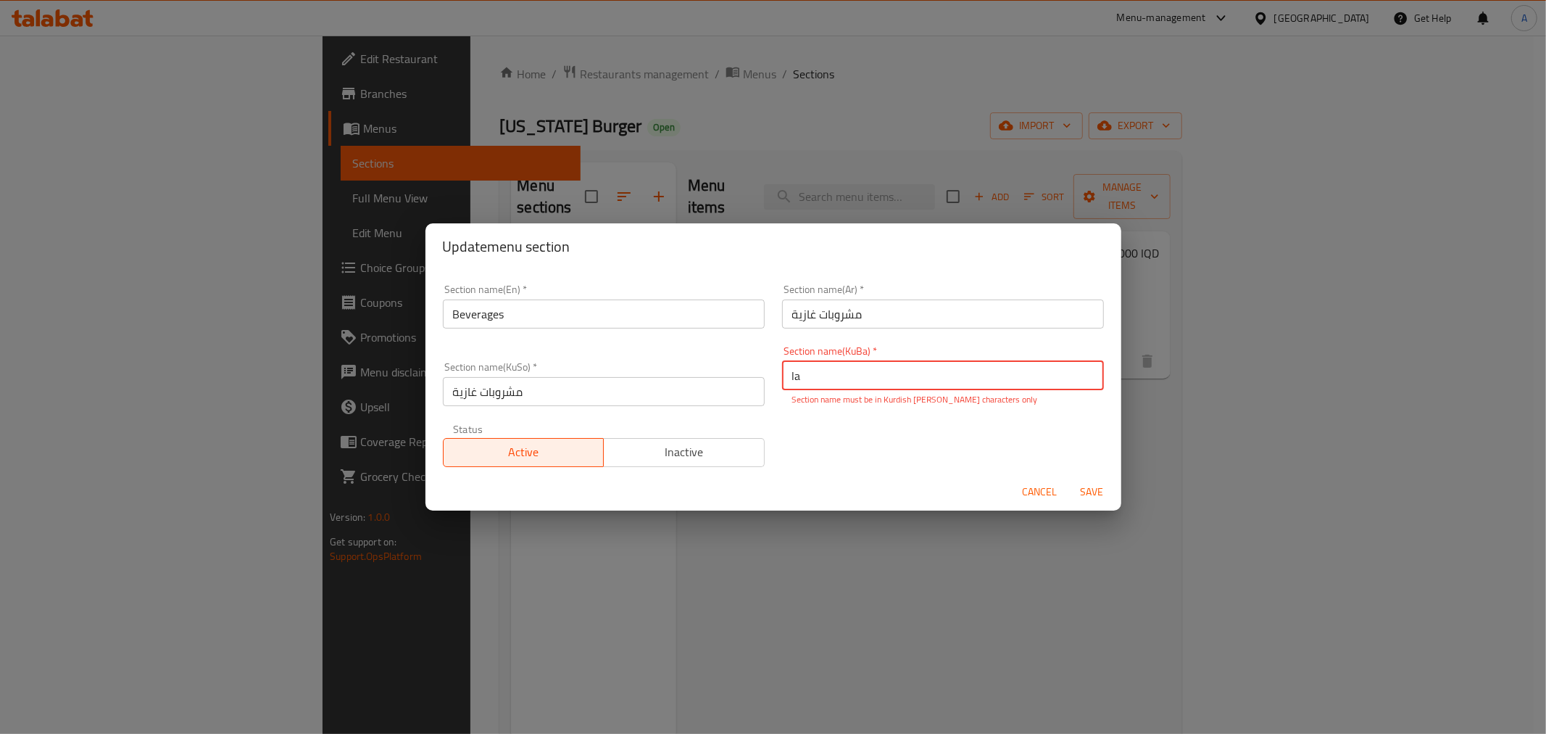
type input "l"
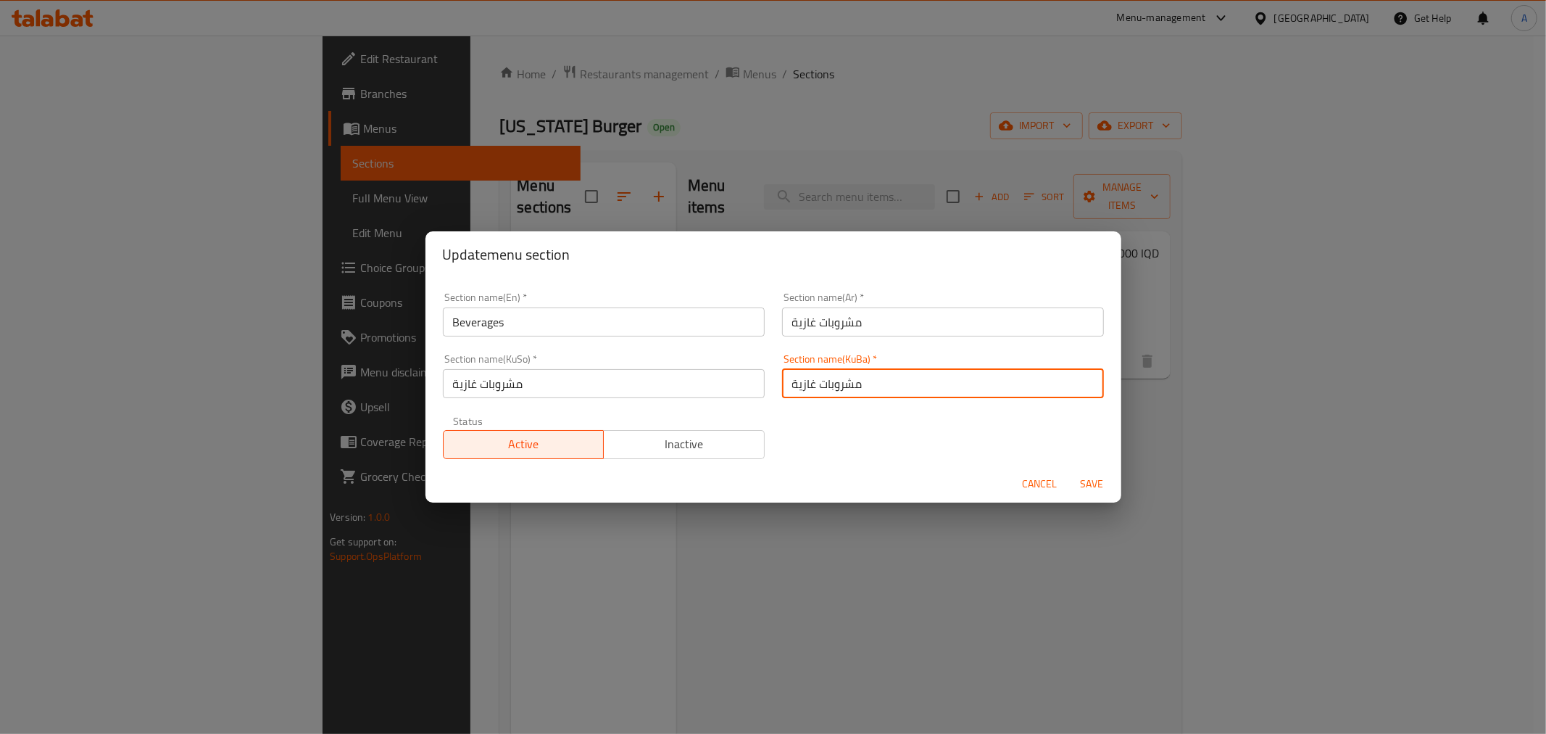
type input "مشروبات غازية"
click at [1095, 481] on span "Save" at bounding box center [1092, 484] width 35 height 18
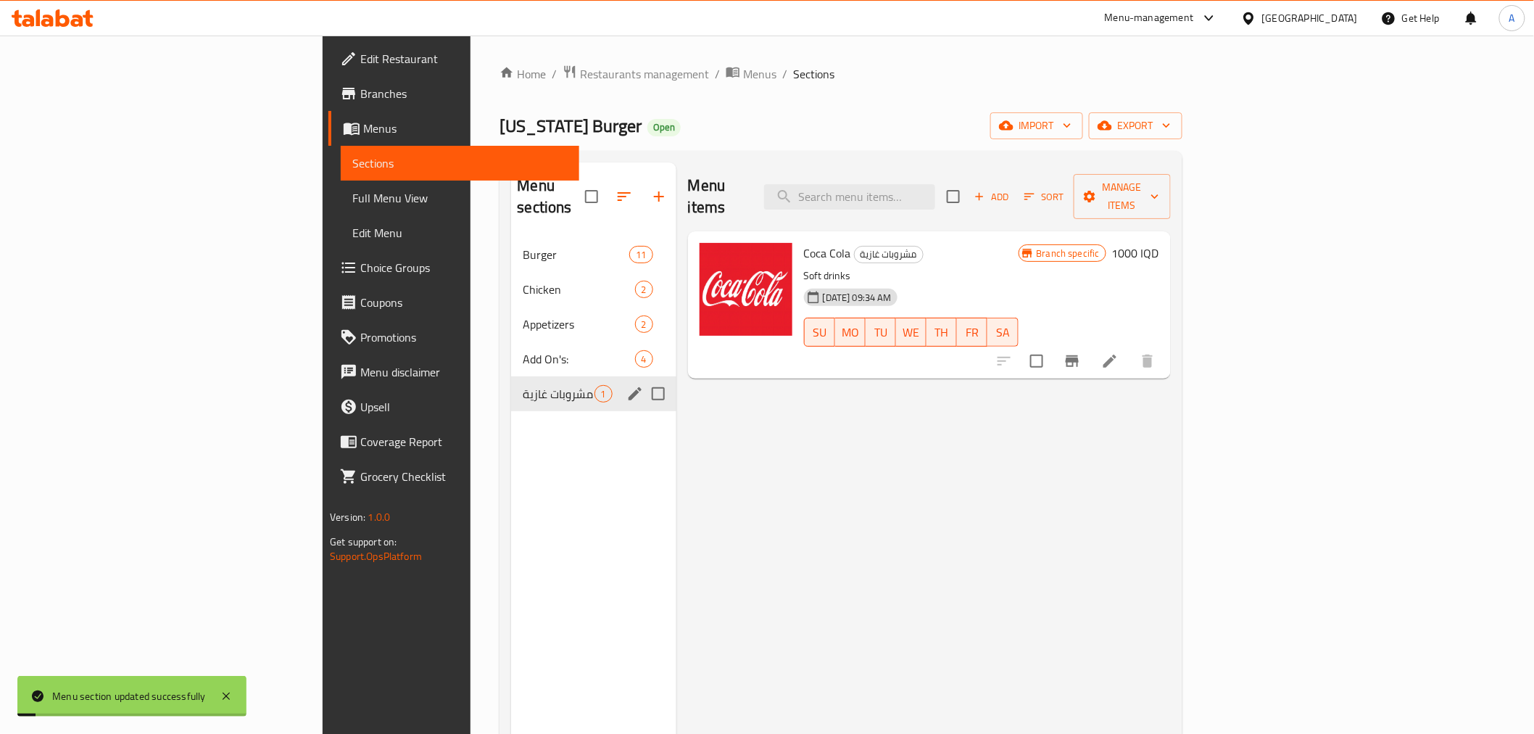
click at [555, 465] on div "Menu sections Burger 11 Chicken 2 Appetizers 2 Add On's: 4 مشروبات غازية 1" at bounding box center [593, 529] width 165 height 734
click at [523, 350] on span "Add On's:" at bounding box center [558, 358] width 71 height 17
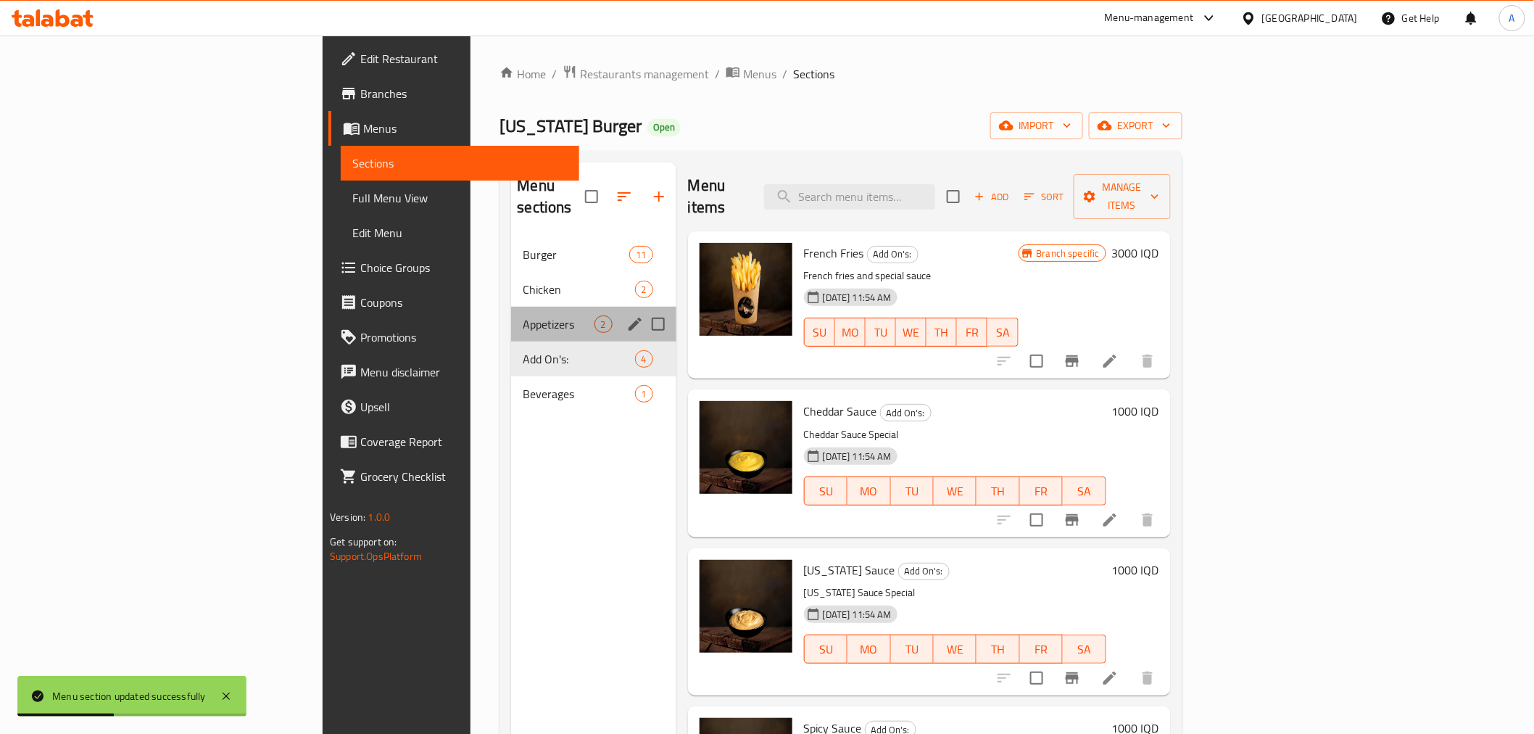
click at [511, 307] on div "Appetizers 2" at bounding box center [593, 324] width 165 height 35
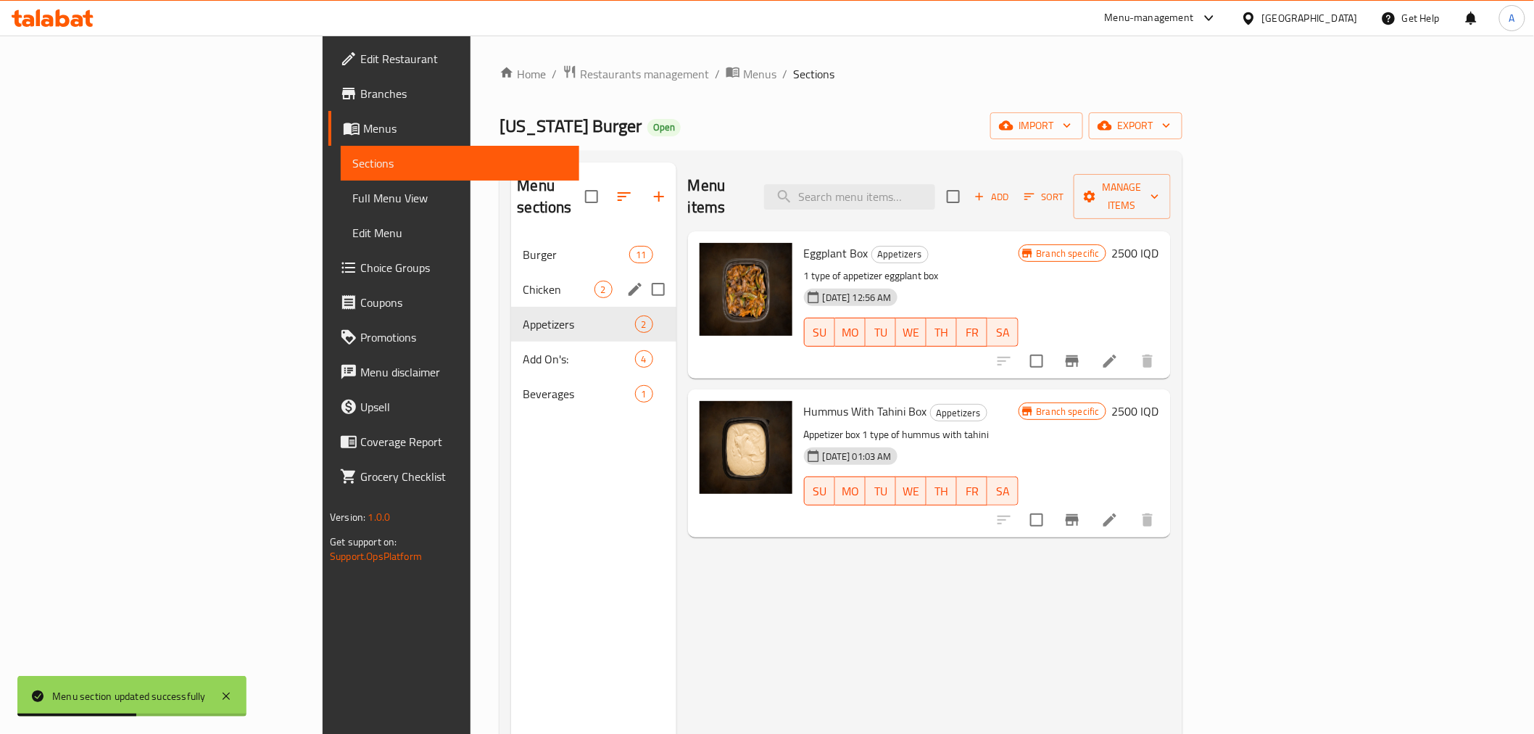
click at [511, 272] on div "Chicken 2" at bounding box center [593, 289] width 165 height 35
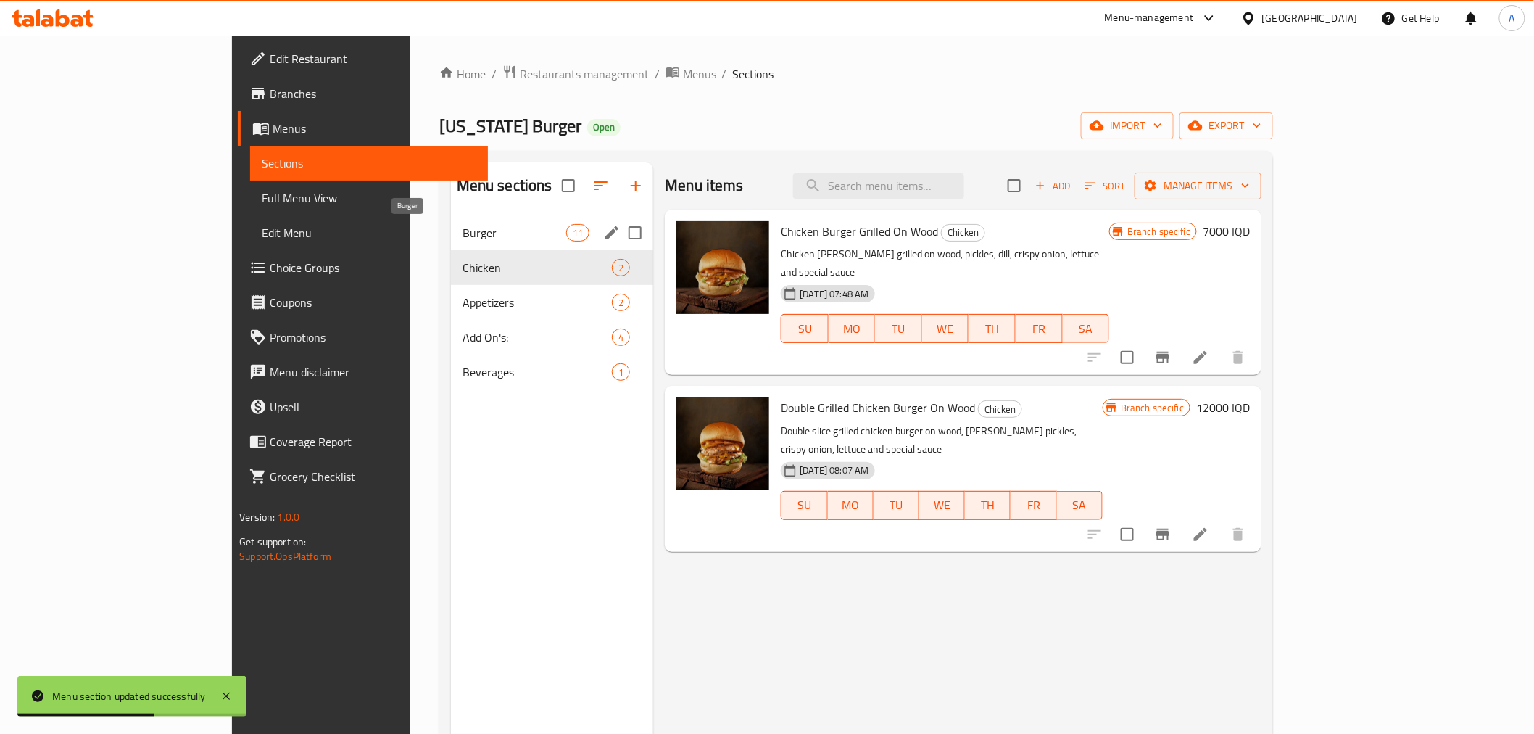
click at [462, 225] on span "Burger" at bounding box center [514, 232] width 104 height 17
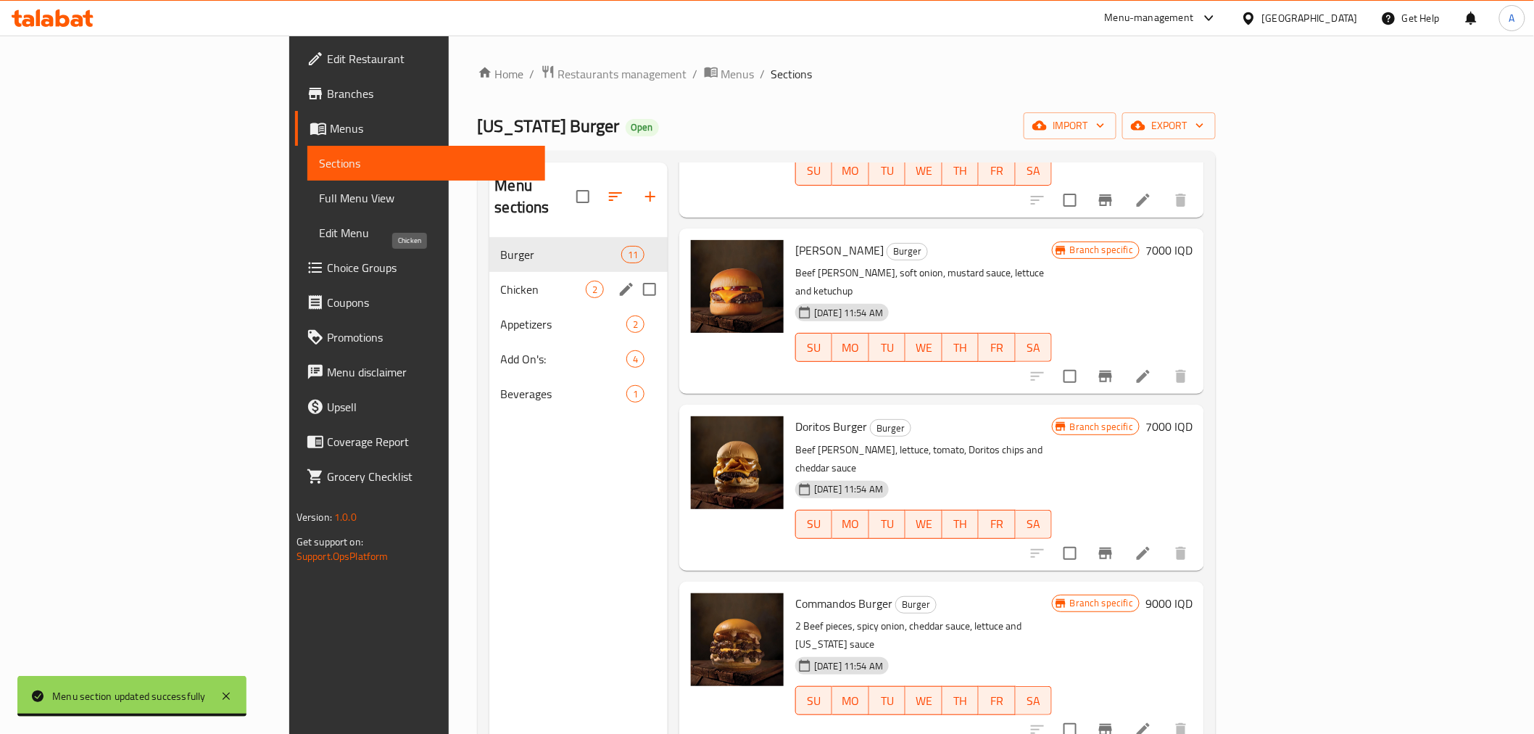
click at [501, 281] on span "Chicken" at bounding box center [544, 289] width 86 height 17
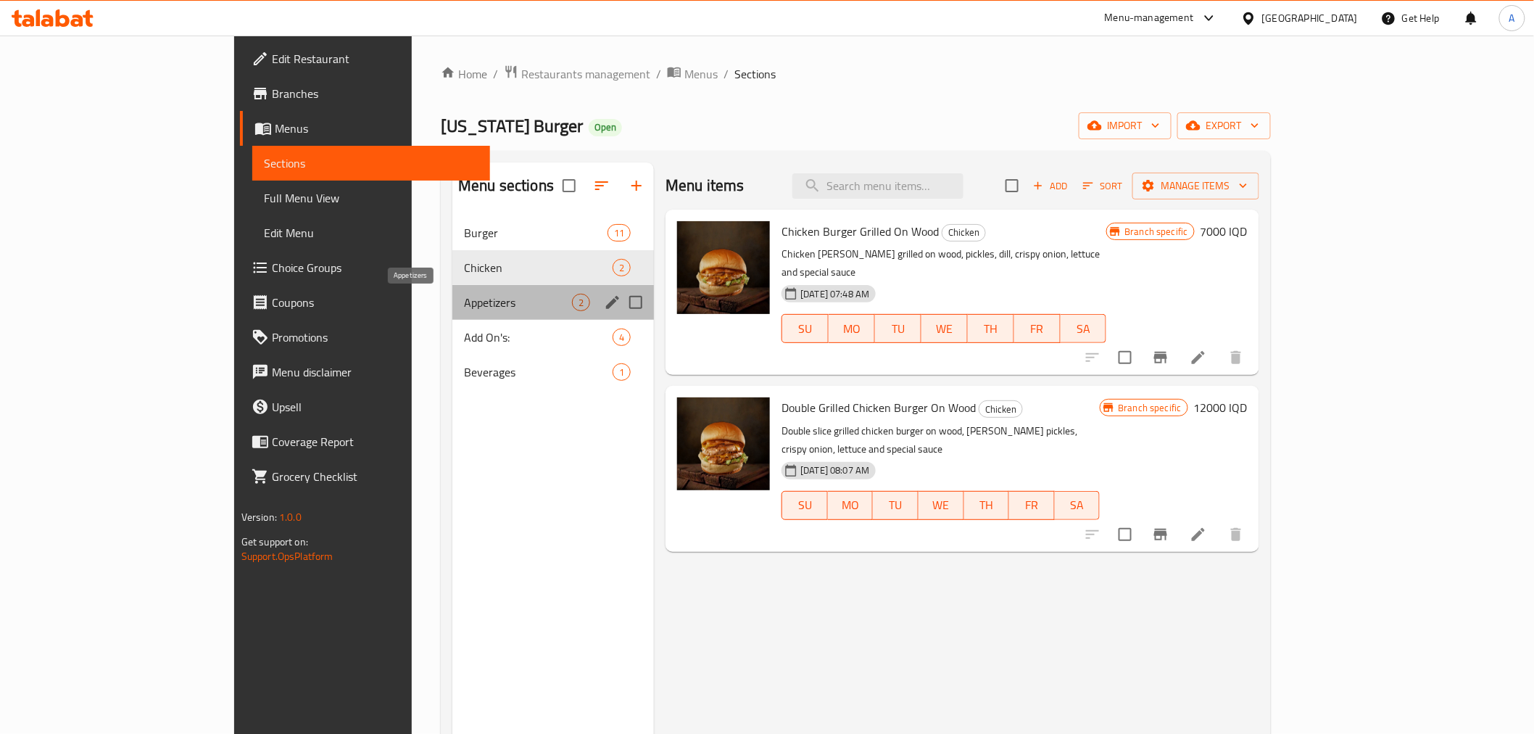
click at [464, 295] on span "Appetizers" at bounding box center [518, 302] width 108 height 17
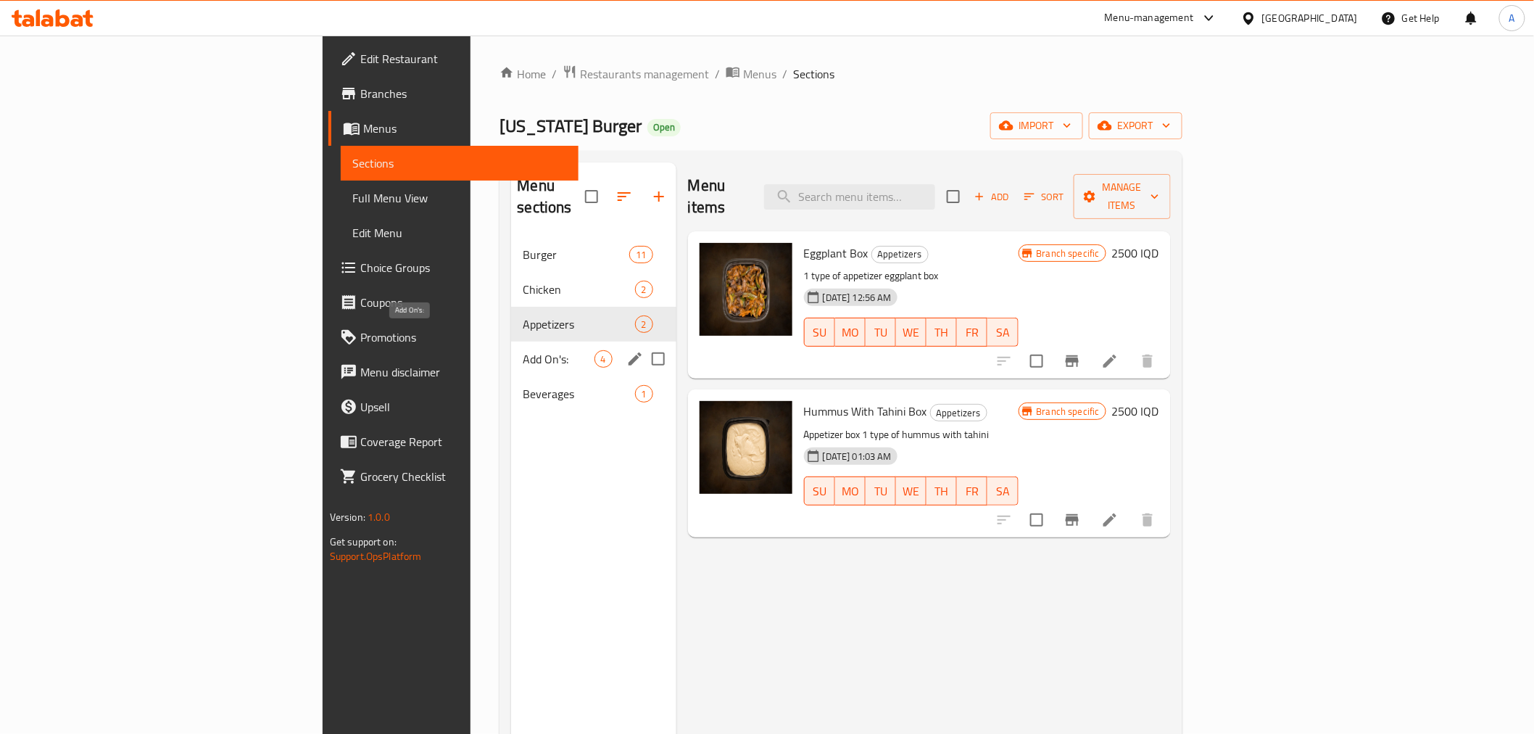
click at [523, 350] on span "Add On's:" at bounding box center [558, 358] width 71 height 17
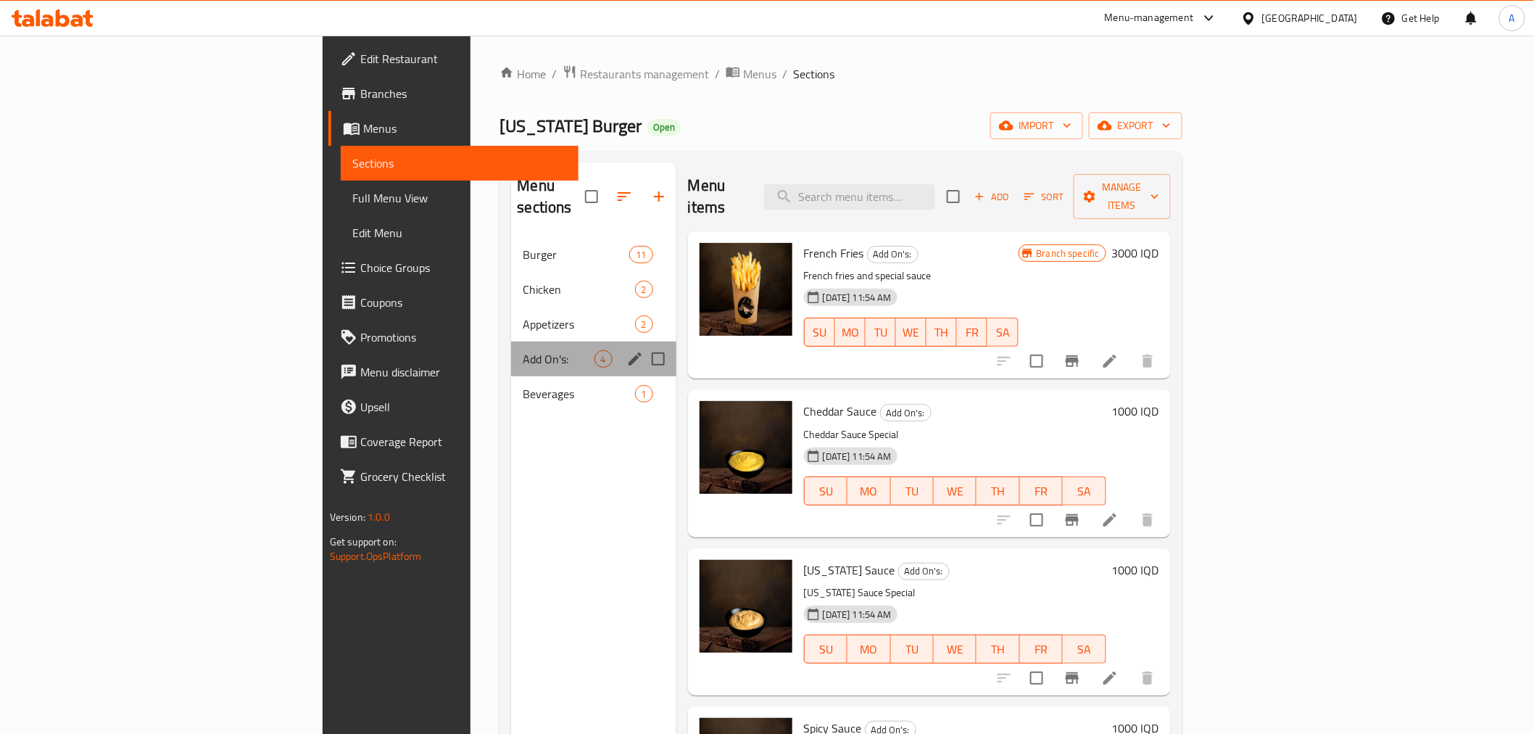
click at [511, 352] on div "Add On's: 4" at bounding box center [593, 358] width 165 height 35
click at [523, 385] on span "Beverages" at bounding box center [558, 393] width 71 height 17
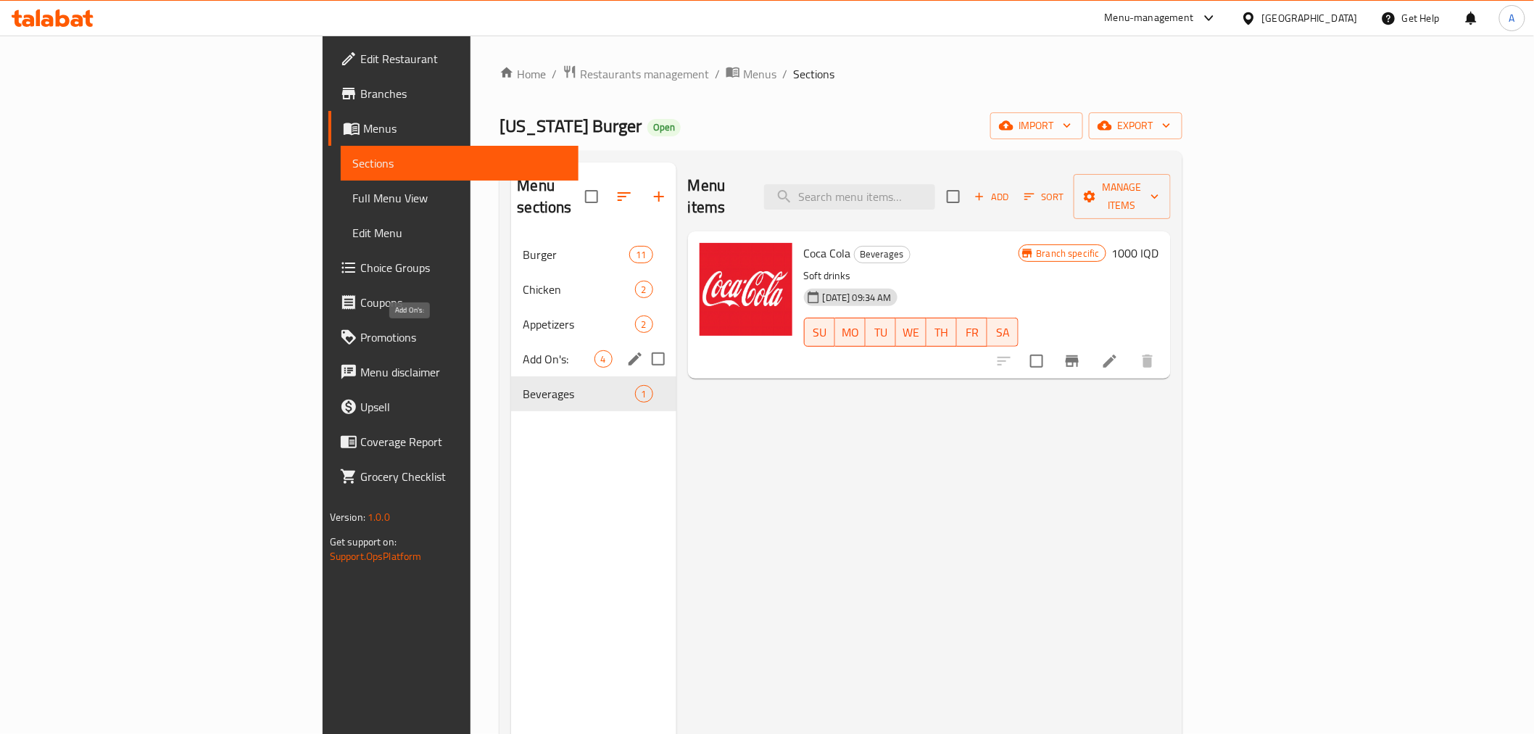
click at [523, 350] on span "Add On's:" at bounding box center [558, 358] width 71 height 17
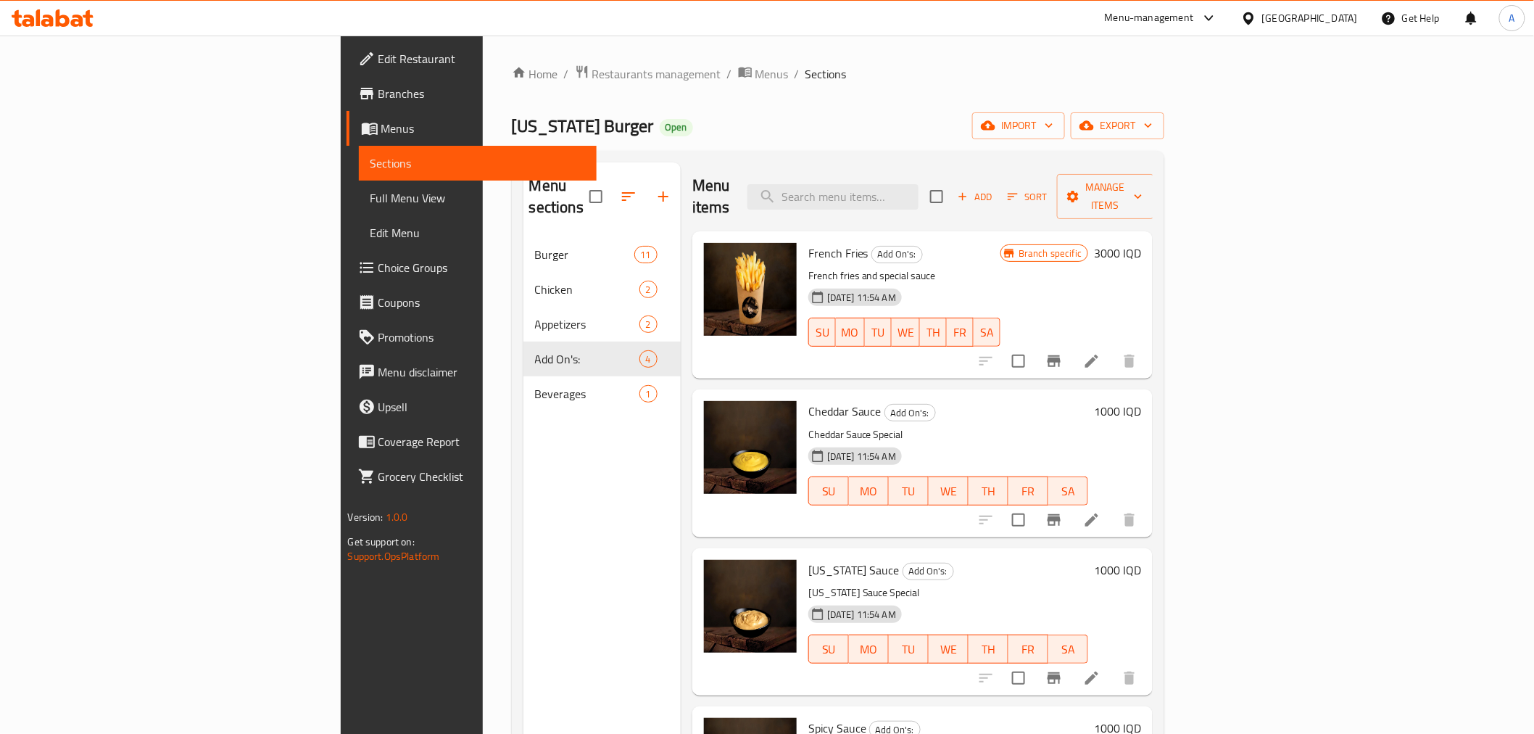
click at [1100, 352] on icon at bounding box center [1091, 360] width 17 height 17
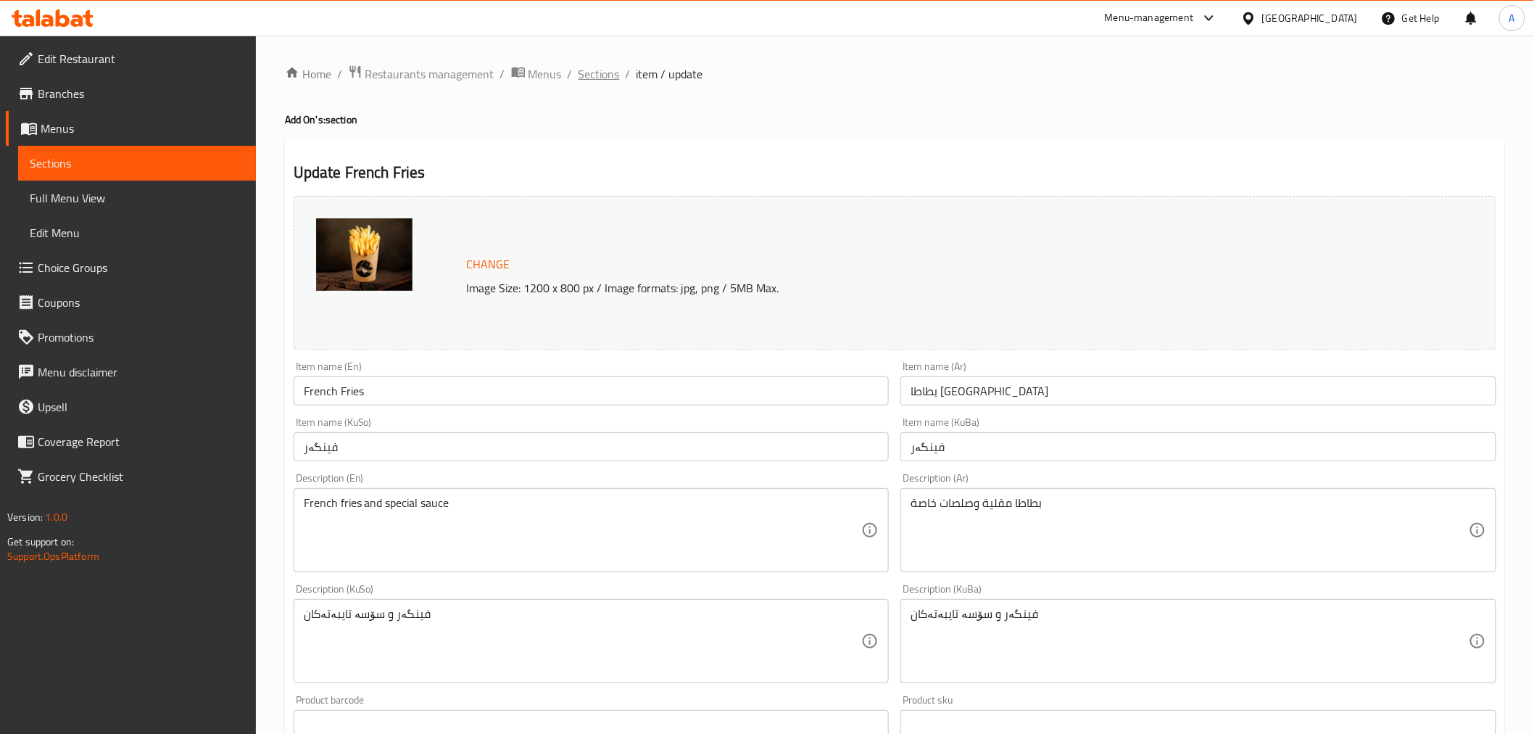
click at [597, 73] on span "Sections" at bounding box center [598, 73] width 41 height 17
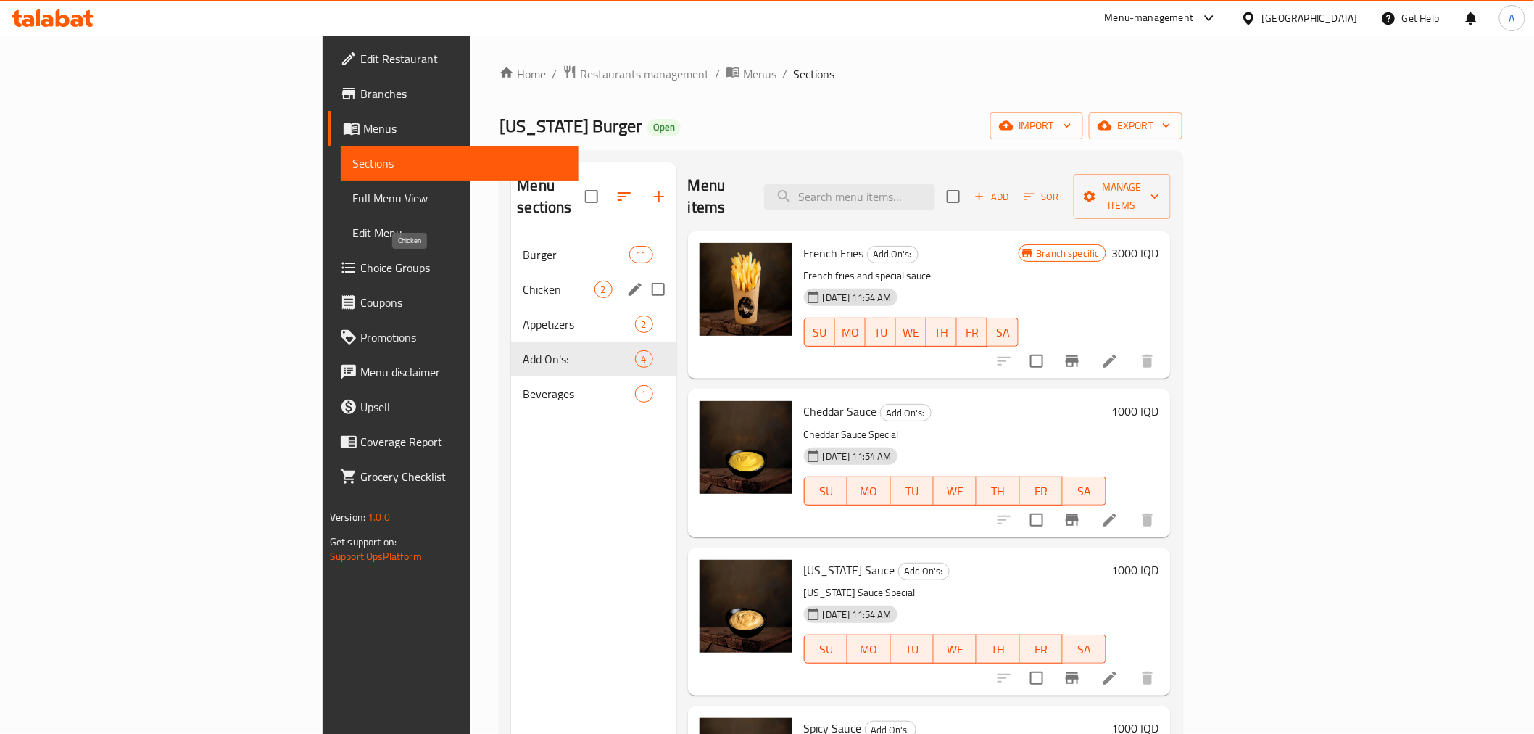
click at [523, 281] on span "Chicken" at bounding box center [558, 289] width 71 height 17
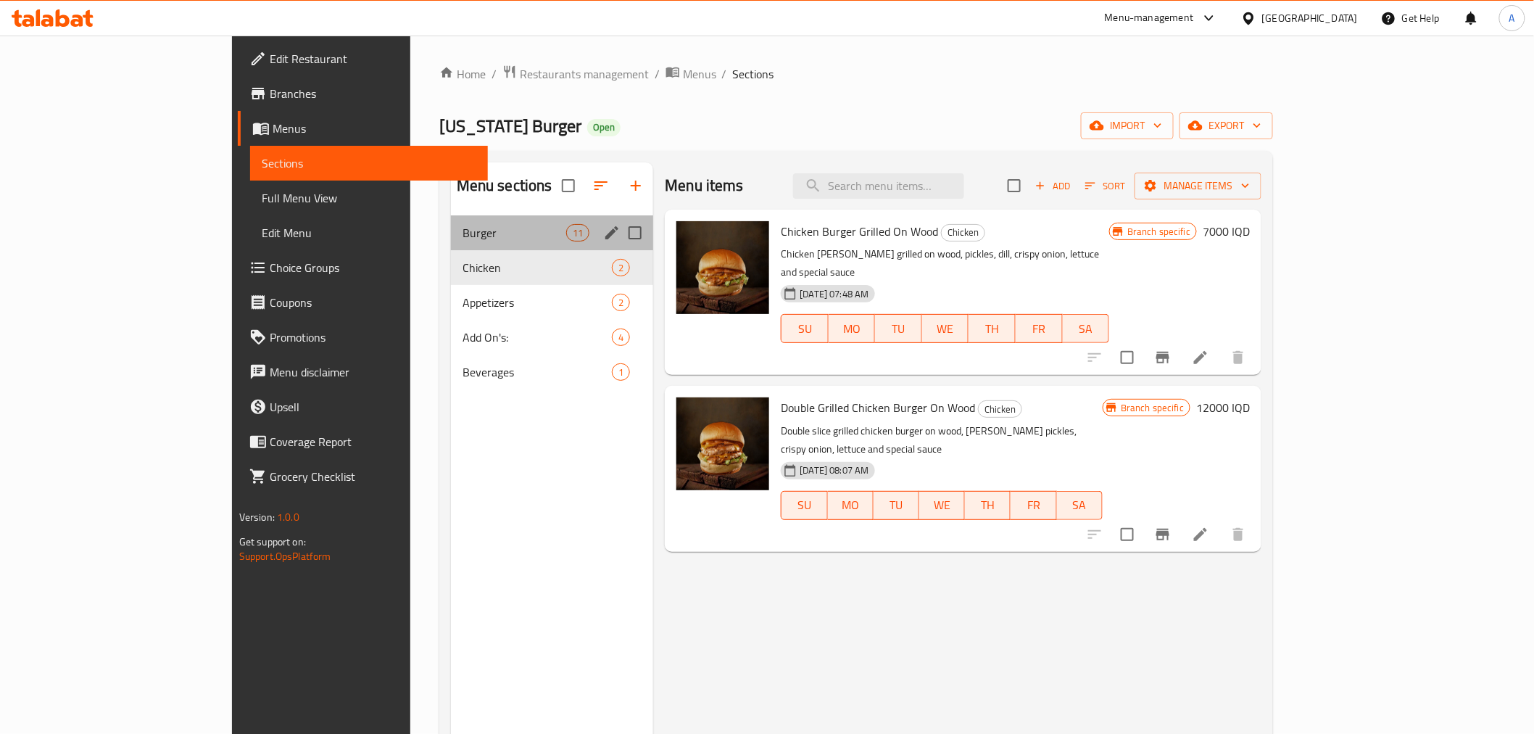
click at [451, 217] on div "Burger 11" at bounding box center [552, 232] width 203 height 35
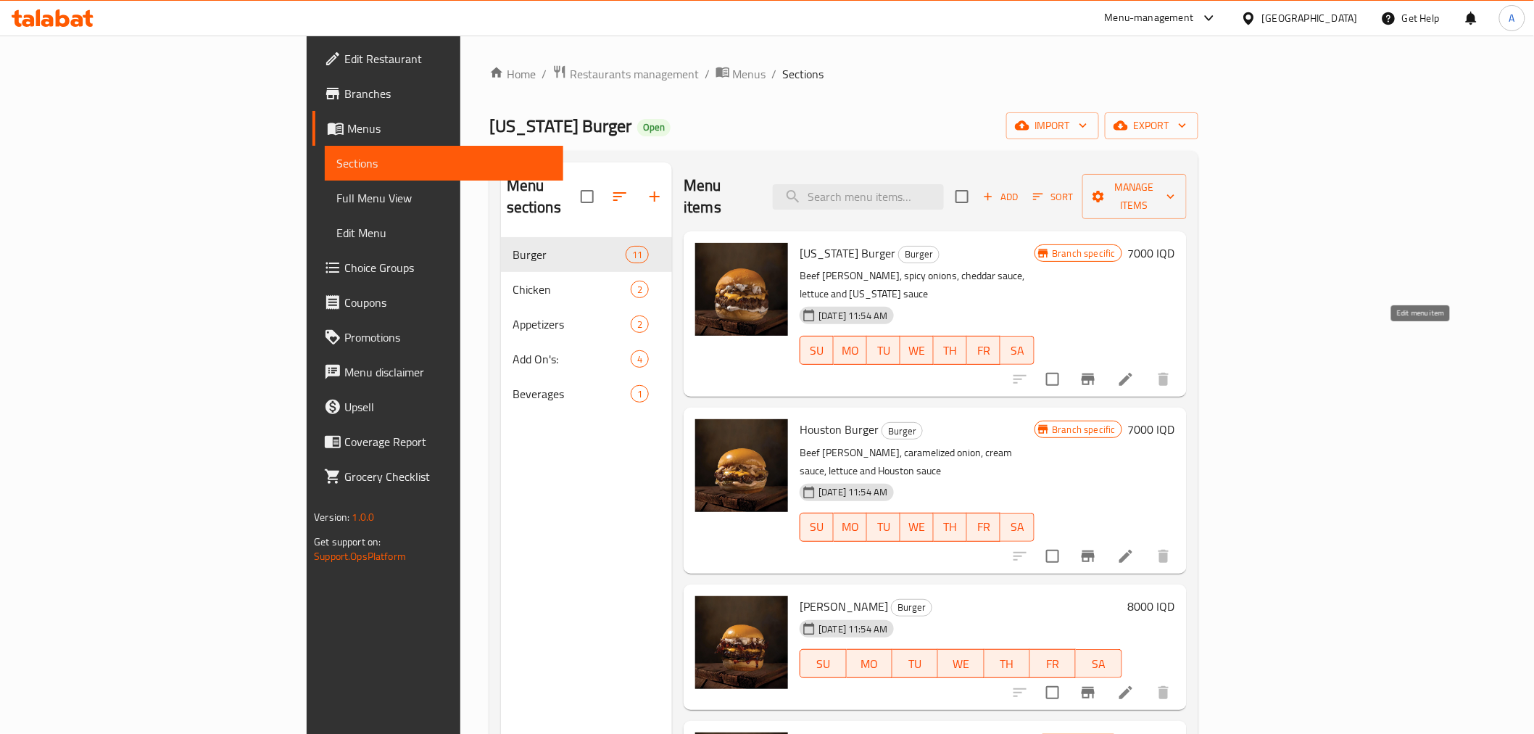
click at [1134, 370] on icon at bounding box center [1125, 378] width 17 height 17
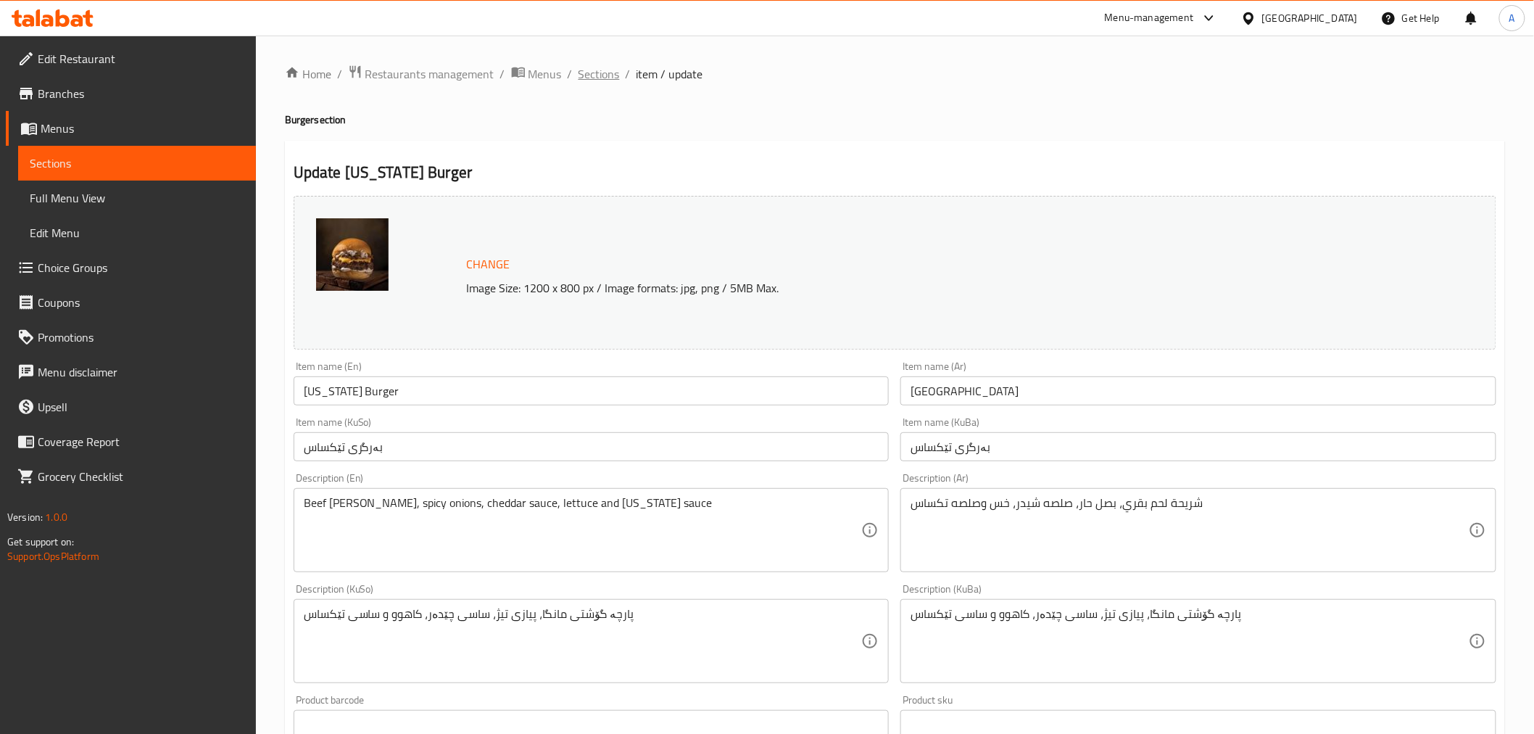
click at [616, 75] on span "Sections" at bounding box center [598, 73] width 41 height 17
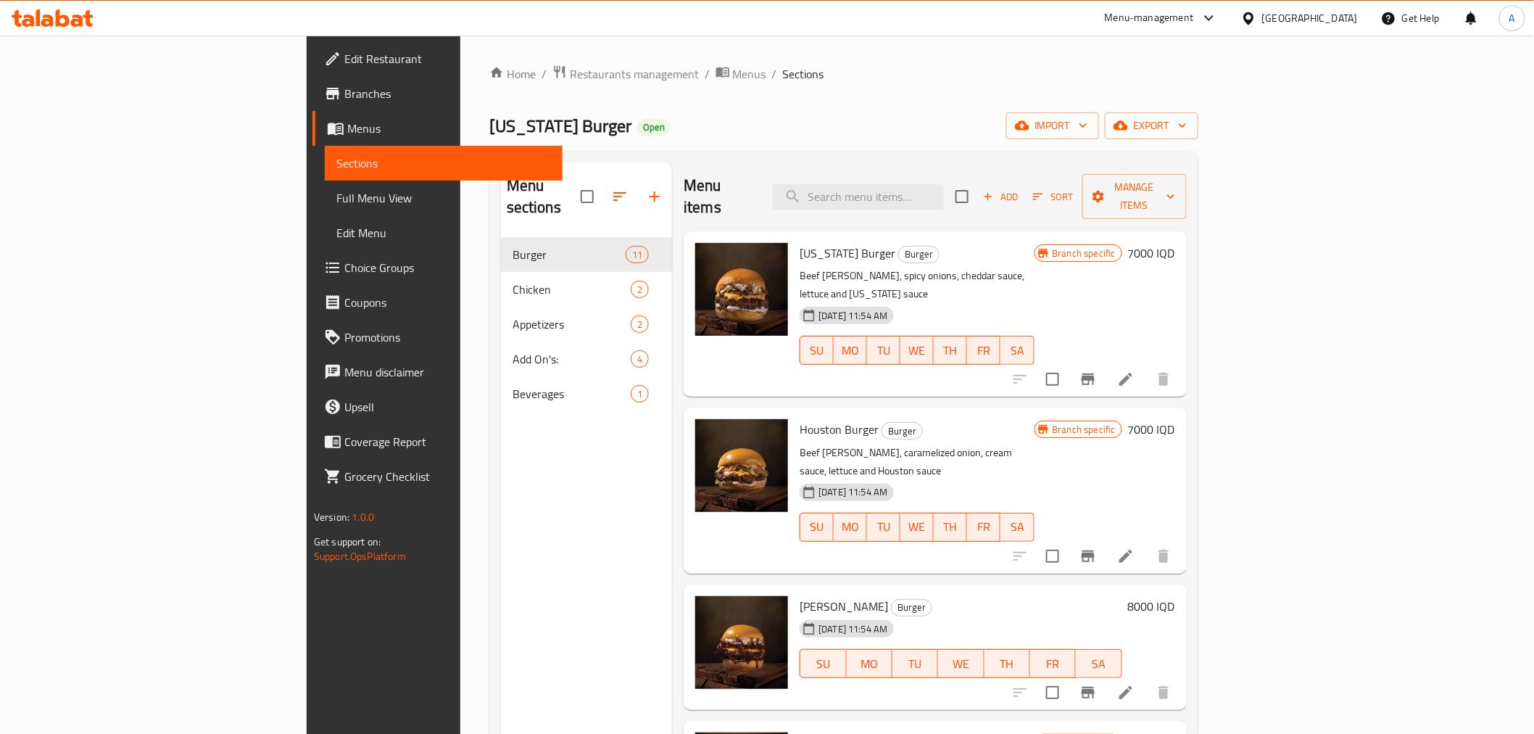
click at [501, 439] on div "Menu sections Burger 11 Chicken 2 Appetizers 2 Add On's: 4 Beverages 1" at bounding box center [586, 529] width 171 height 734
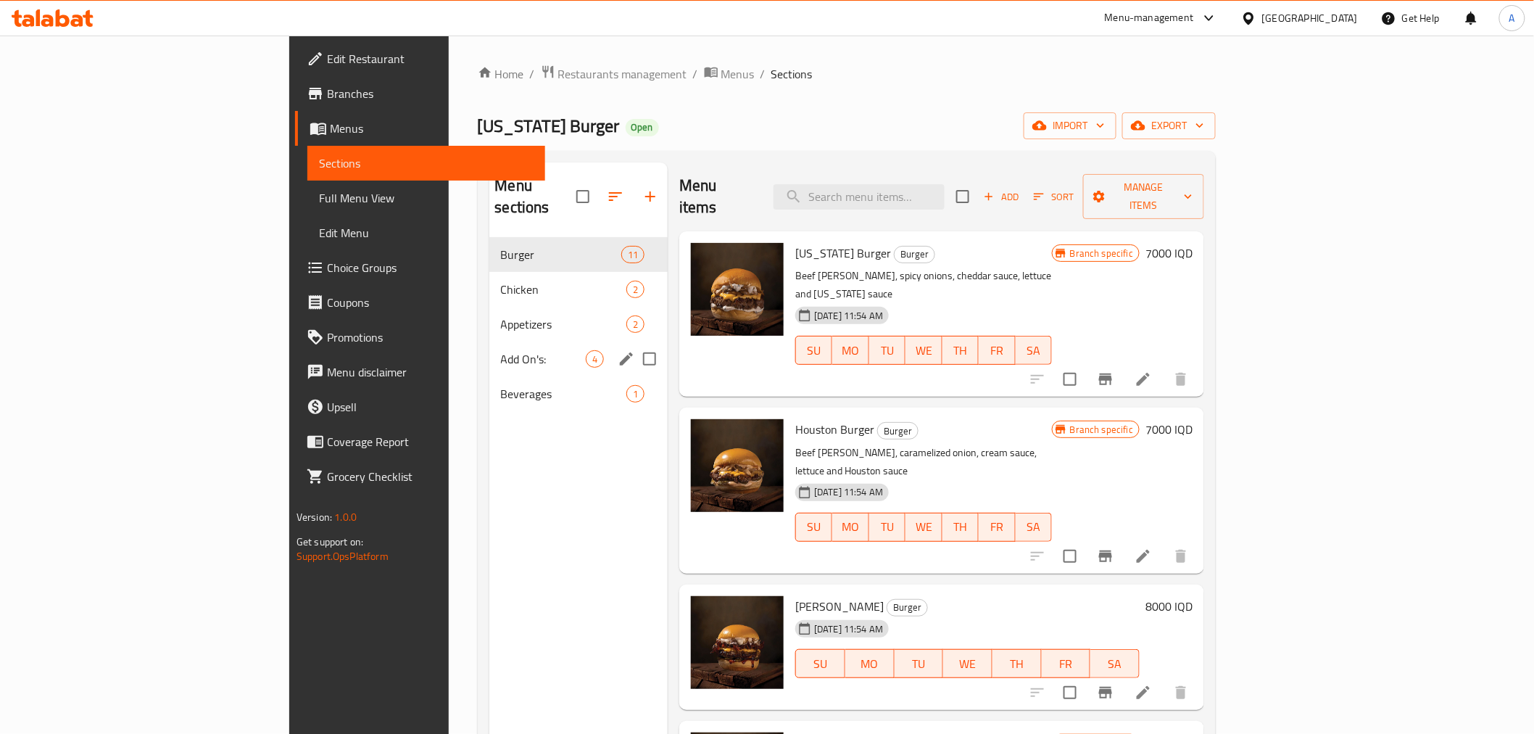
click at [489, 341] on div "Add On's: 4" at bounding box center [578, 358] width 179 height 35
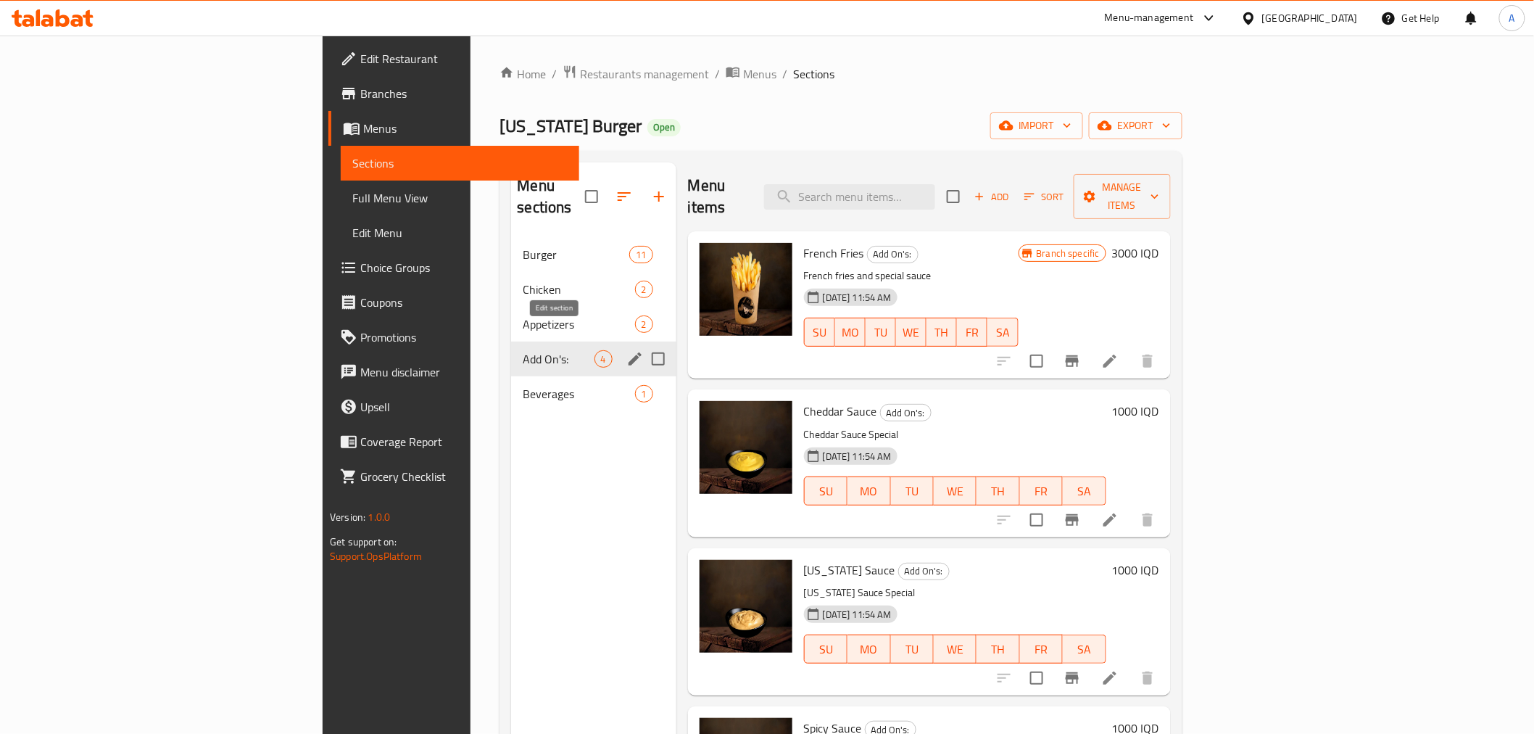
click at [628, 352] on icon "edit" at bounding box center [634, 358] width 13 height 13
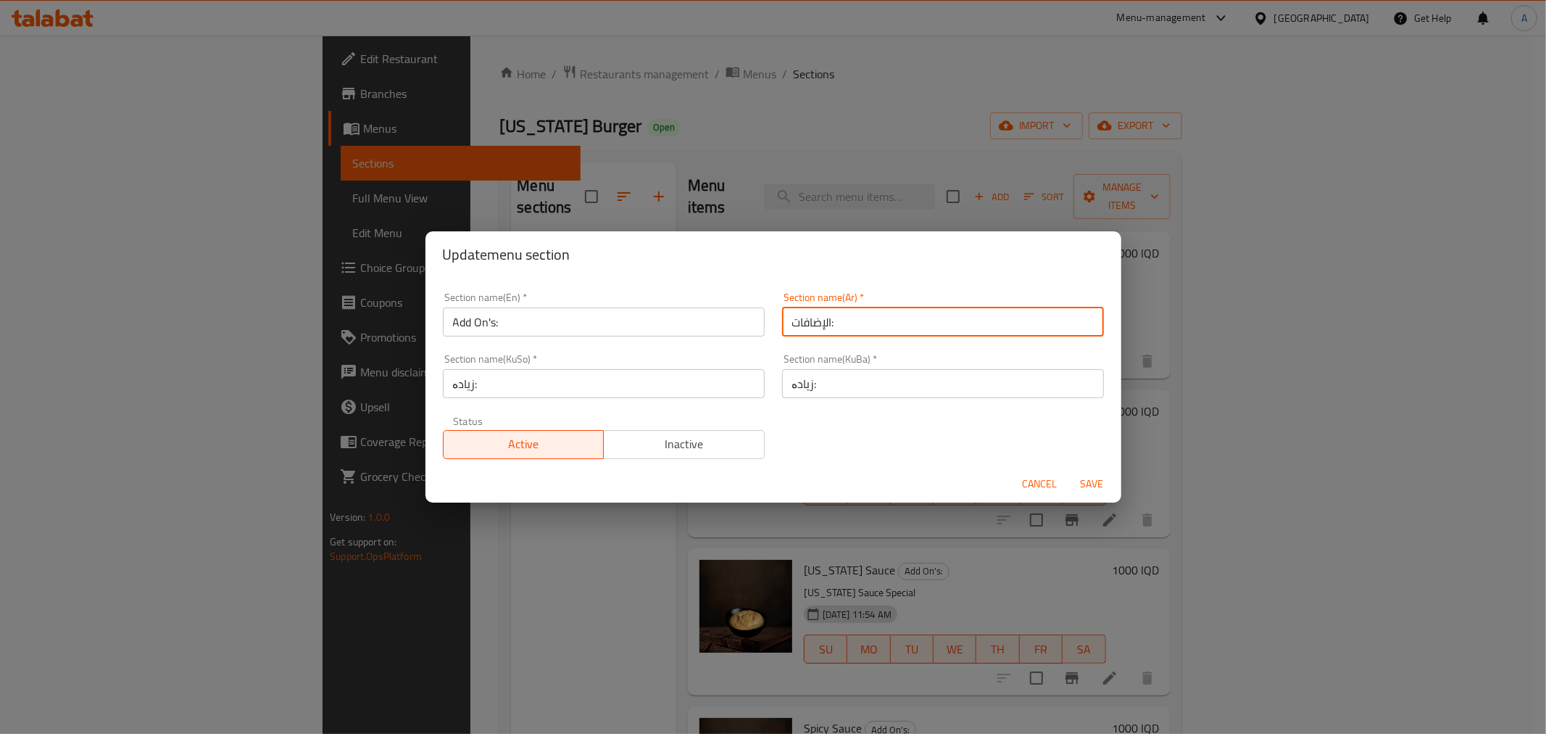
drag, startPoint x: 827, startPoint y: 328, endPoint x: 843, endPoint y: 328, distance: 15.9
click at [843, 328] on input "الإضافات:" at bounding box center [943, 321] width 322 height 29
type input "الإضافات"
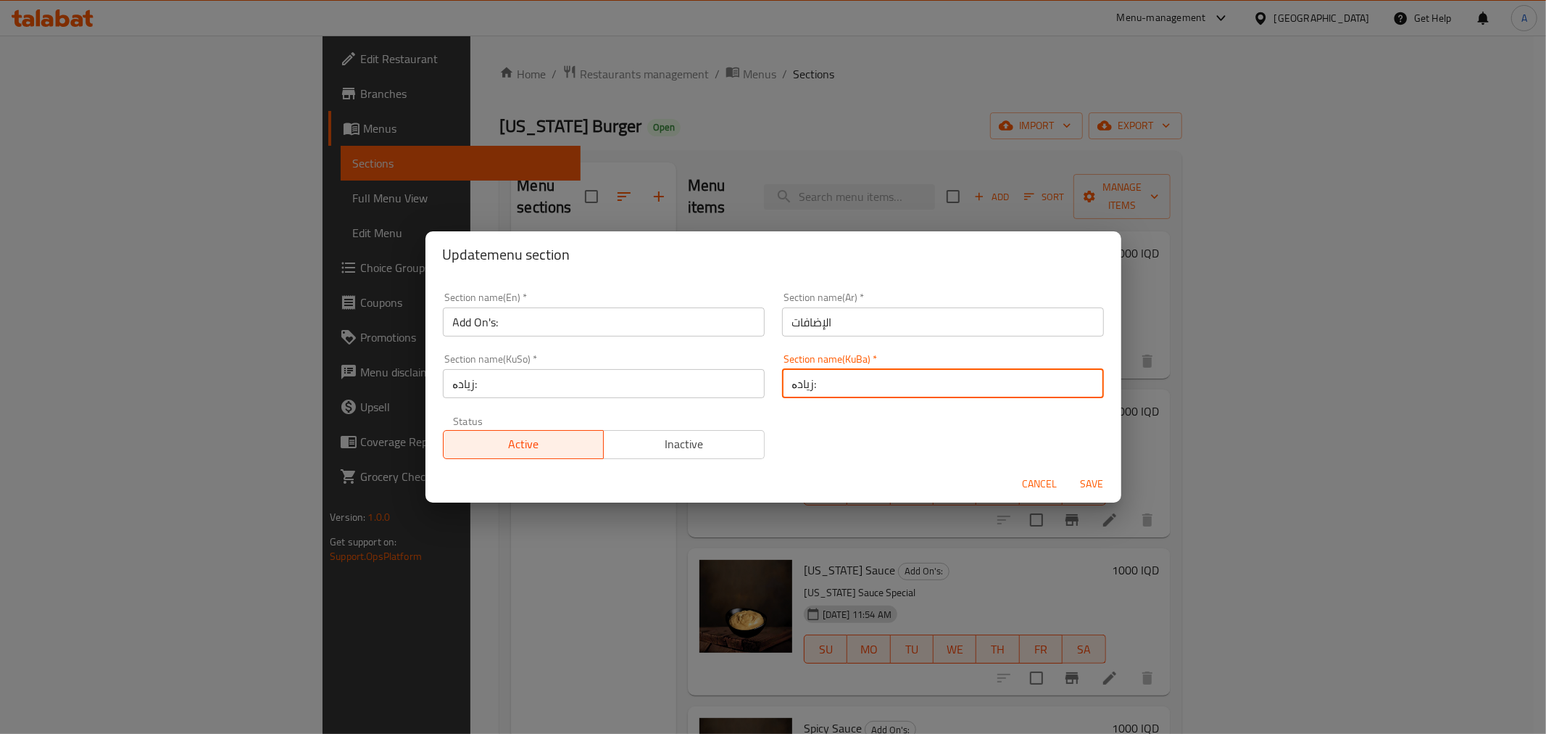
drag, startPoint x: 802, startPoint y: 386, endPoint x: 815, endPoint y: 386, distance: 13.0
click at [815, 386] on input "زیادە:" at bounding box center [943, 383] width 322 height 29
click at [793, 385] on input "زیادە:" at bounding box center [943, 383] width 322 height 29
click at [806, 385] on input "زیادە:" at bounding box center [943, 383] width 322 height 29
type input "زیادە"
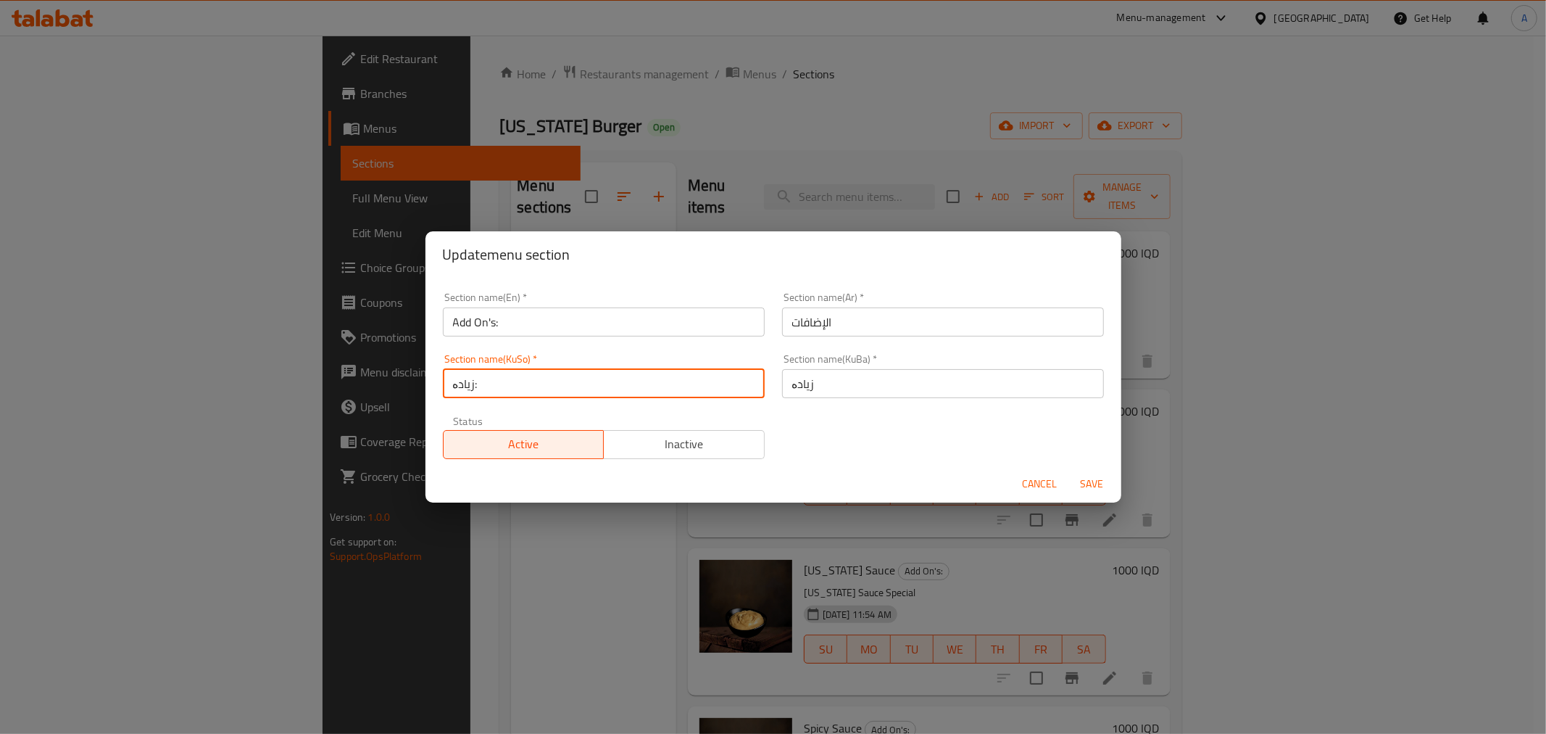
click at [473, 385] on input "زیادە:" at bounding box center [604, 383] width 322 height 29
type input "زیادە"
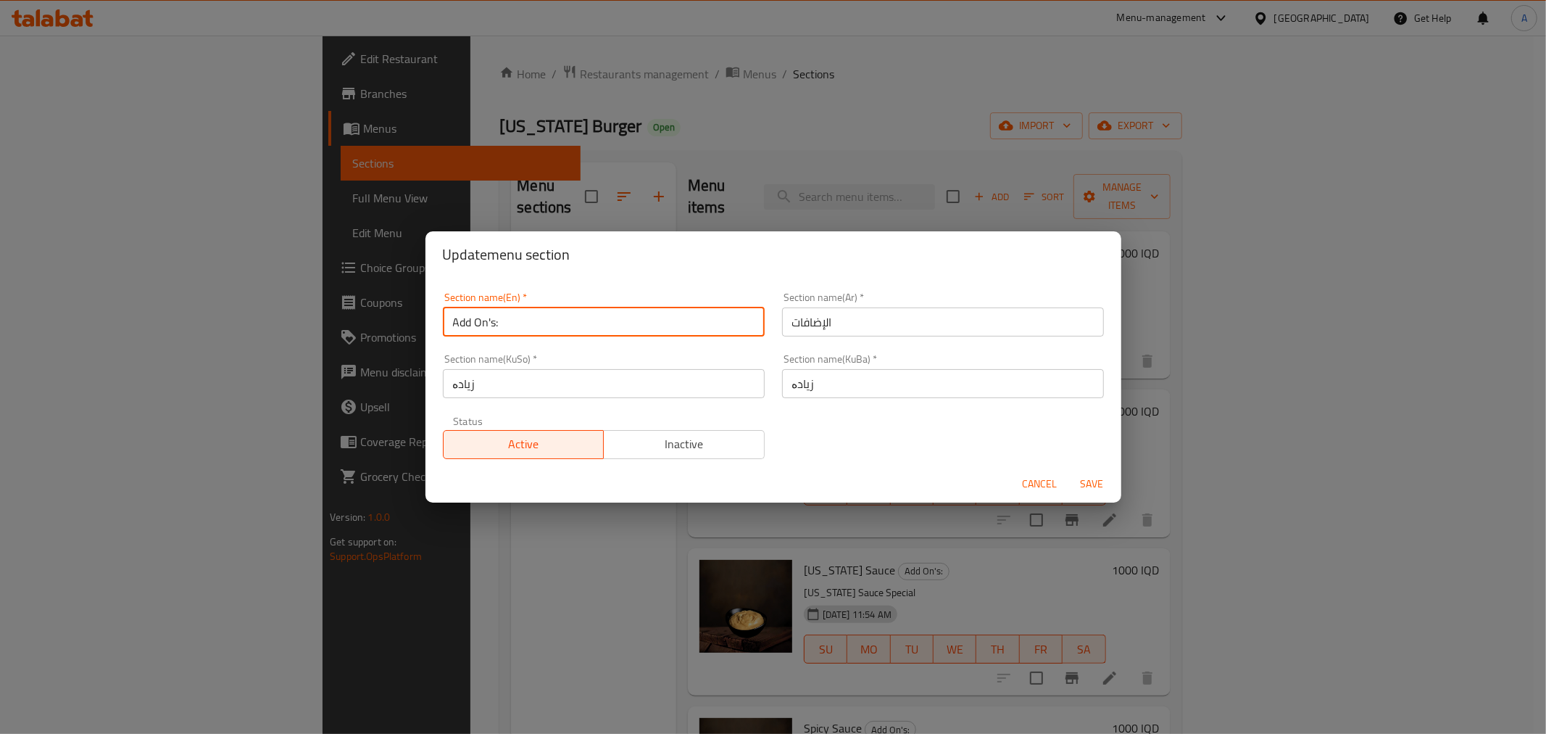
click at [497, 323] on input "Add On's:" at bounding box center [604, 321] width 322 height 29
type input "Add On's"
click at [1102, 486] on span "Save" at bounding box center [1092, 484] width 35 height 18
